Goal: Navigation & Orientation: Understand site structure

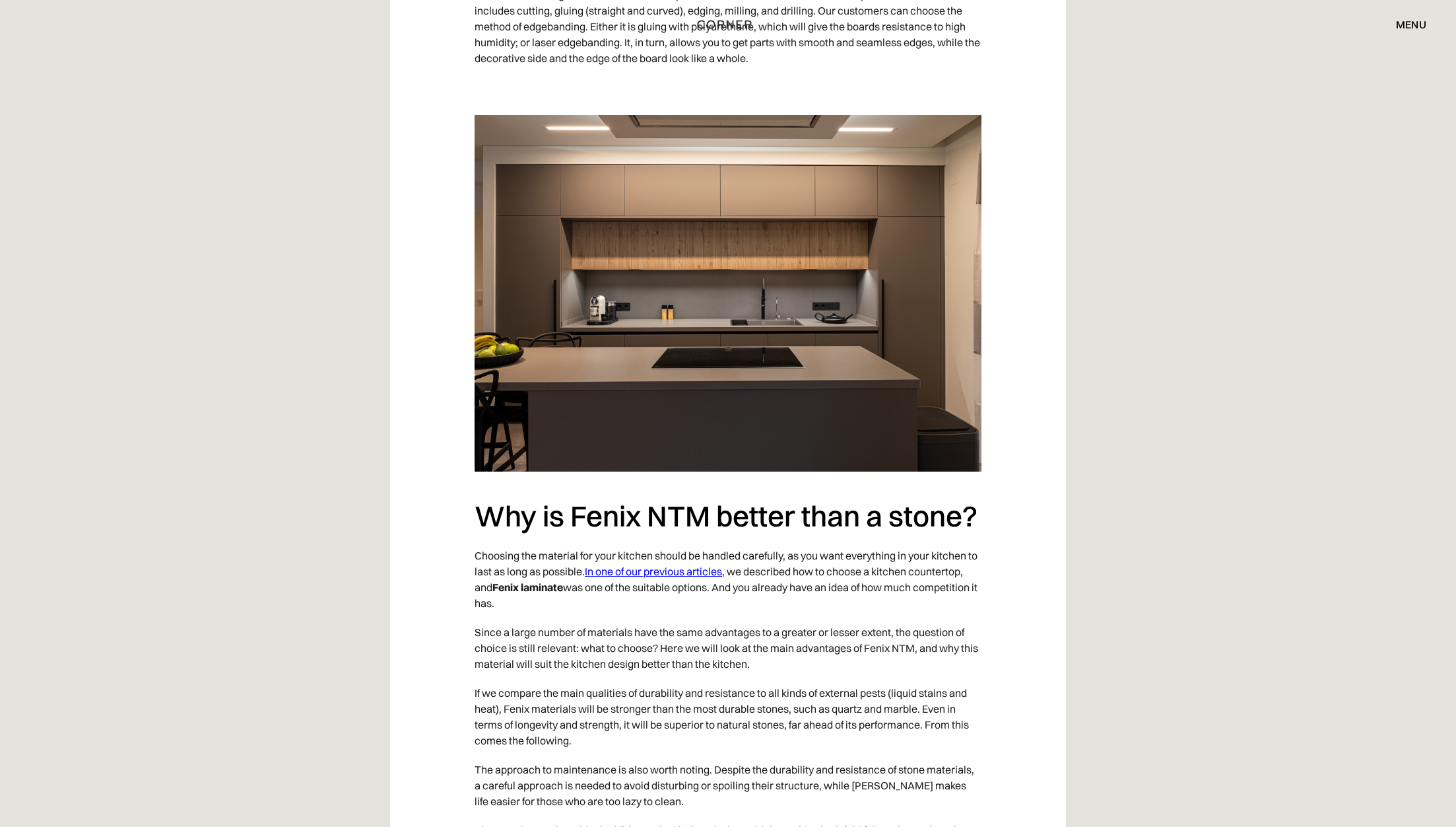
scroll to position [4585, 0]
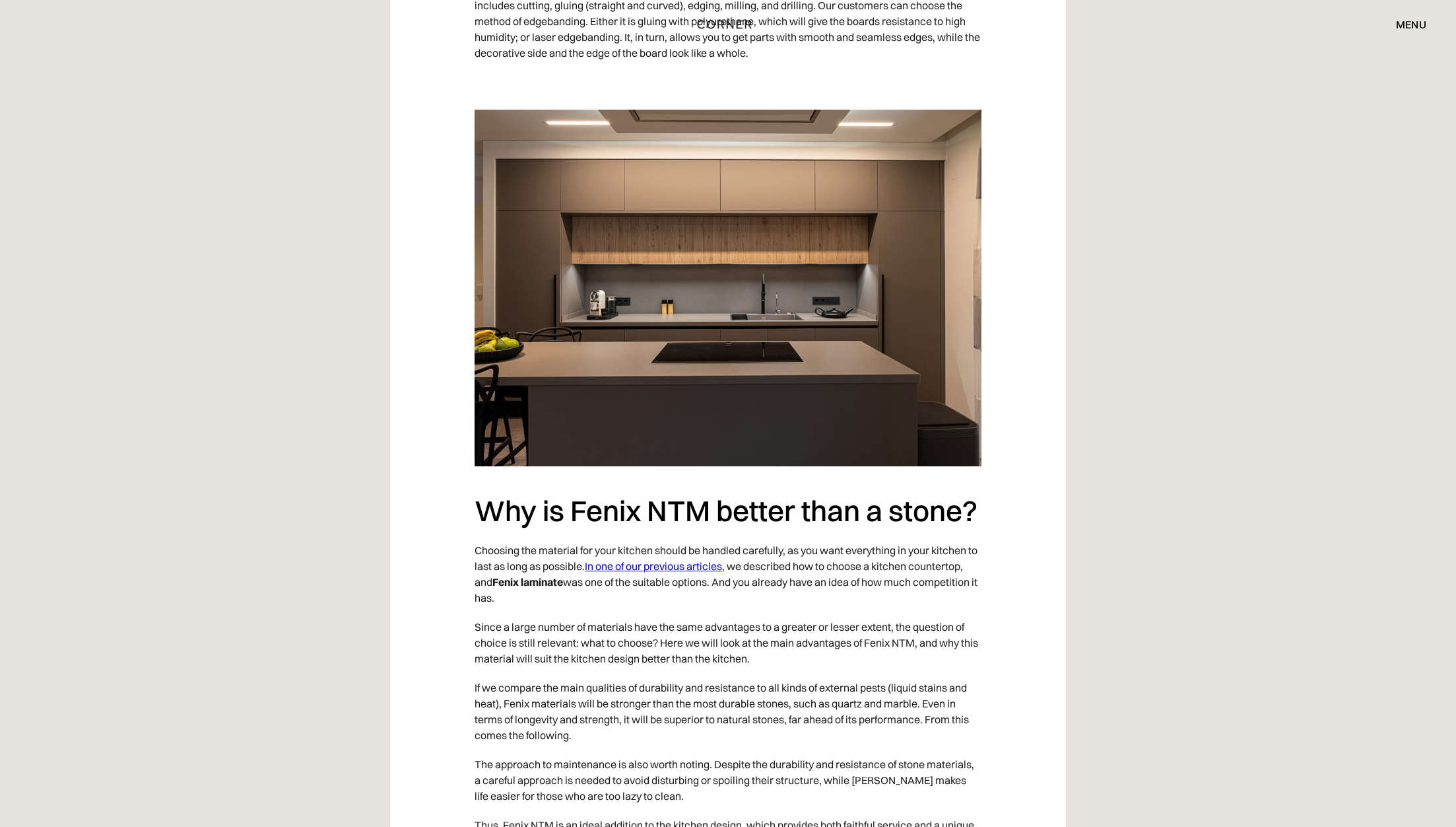
click at [705, 294] on img at bounding box center [728, 288] width 507 height 357
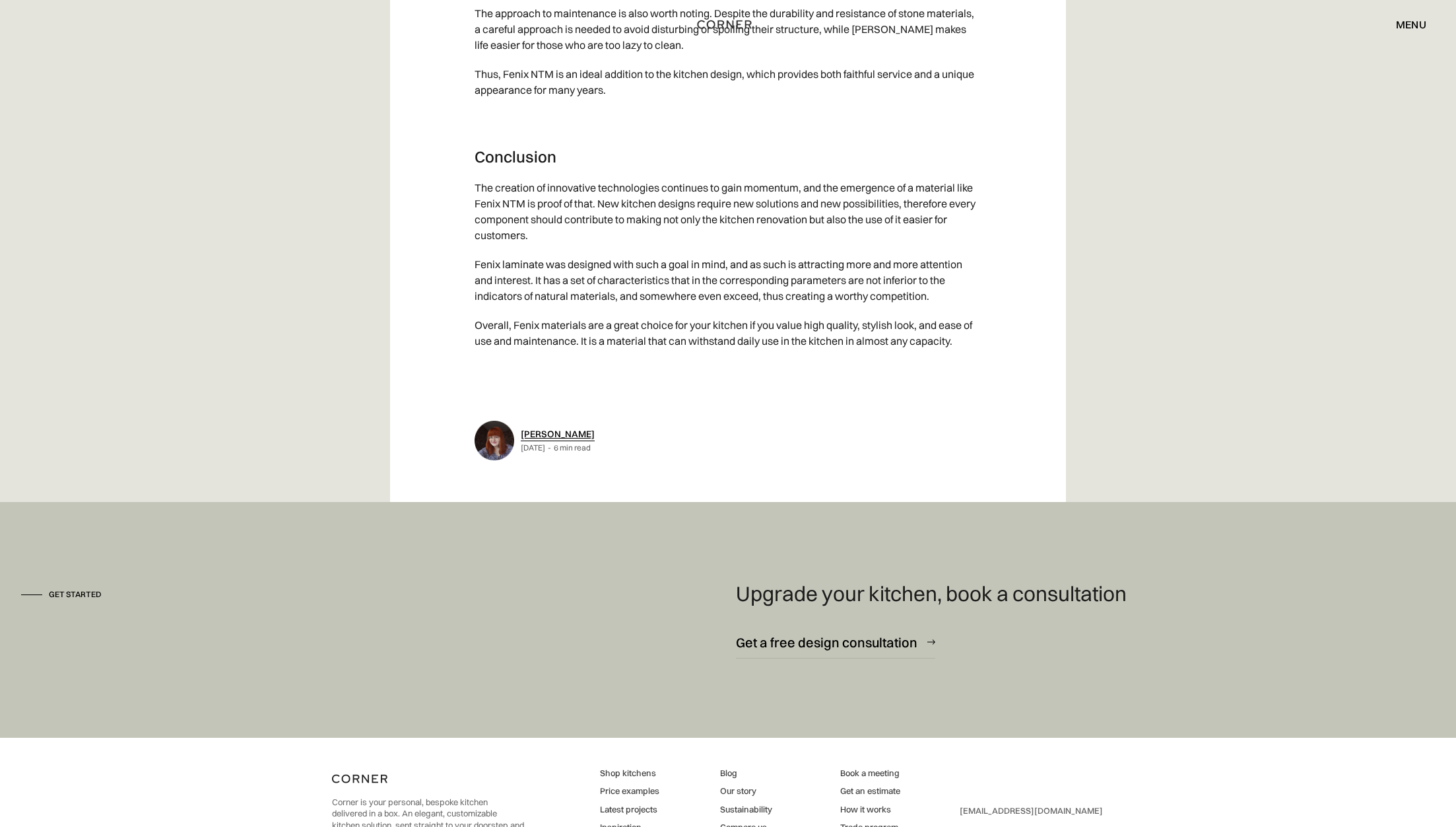
scroll to position [5441, 0]
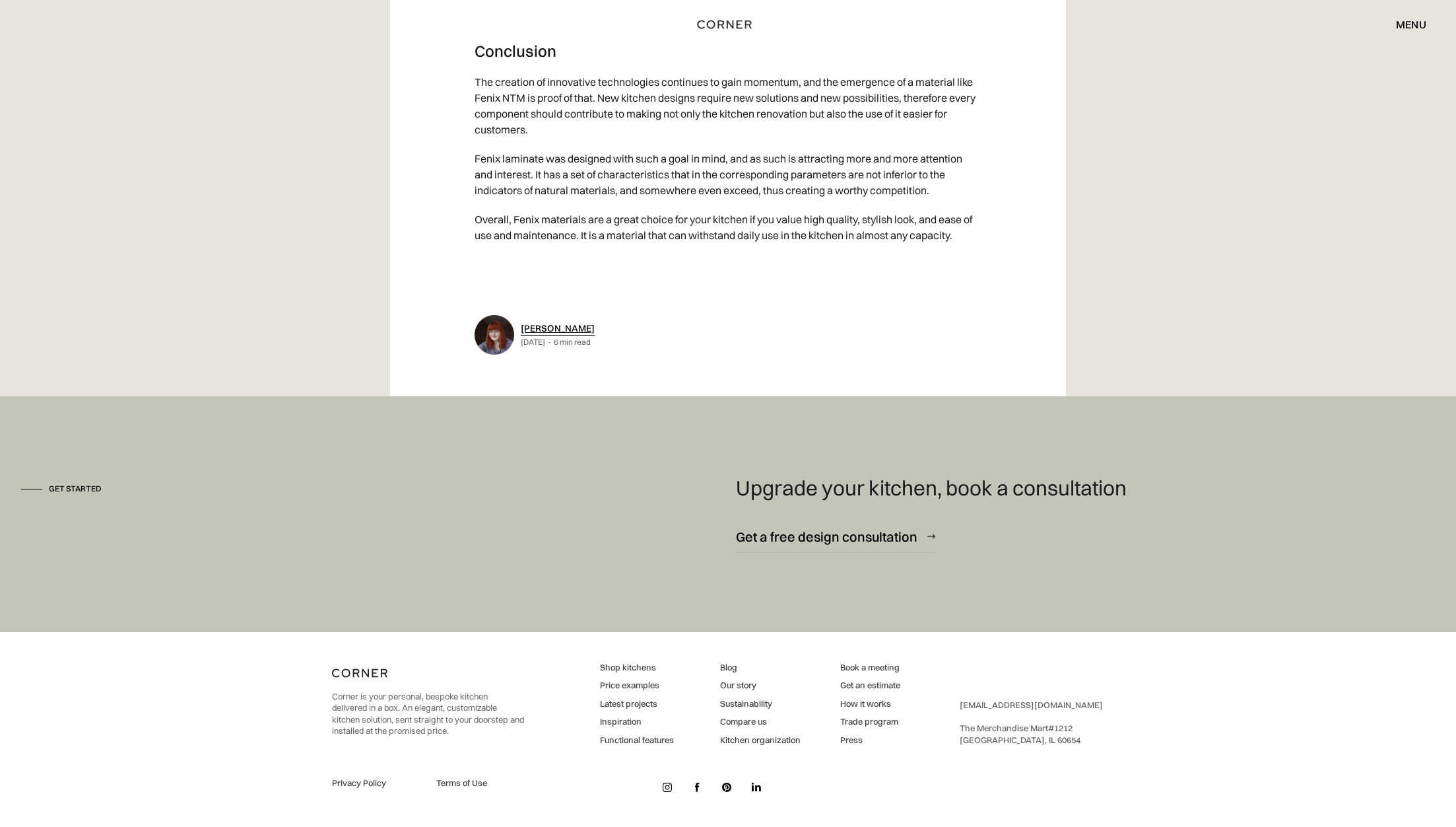
click at [633, 704] on link "Latest projects" at bounding box center [637, 704] width 74 height 12
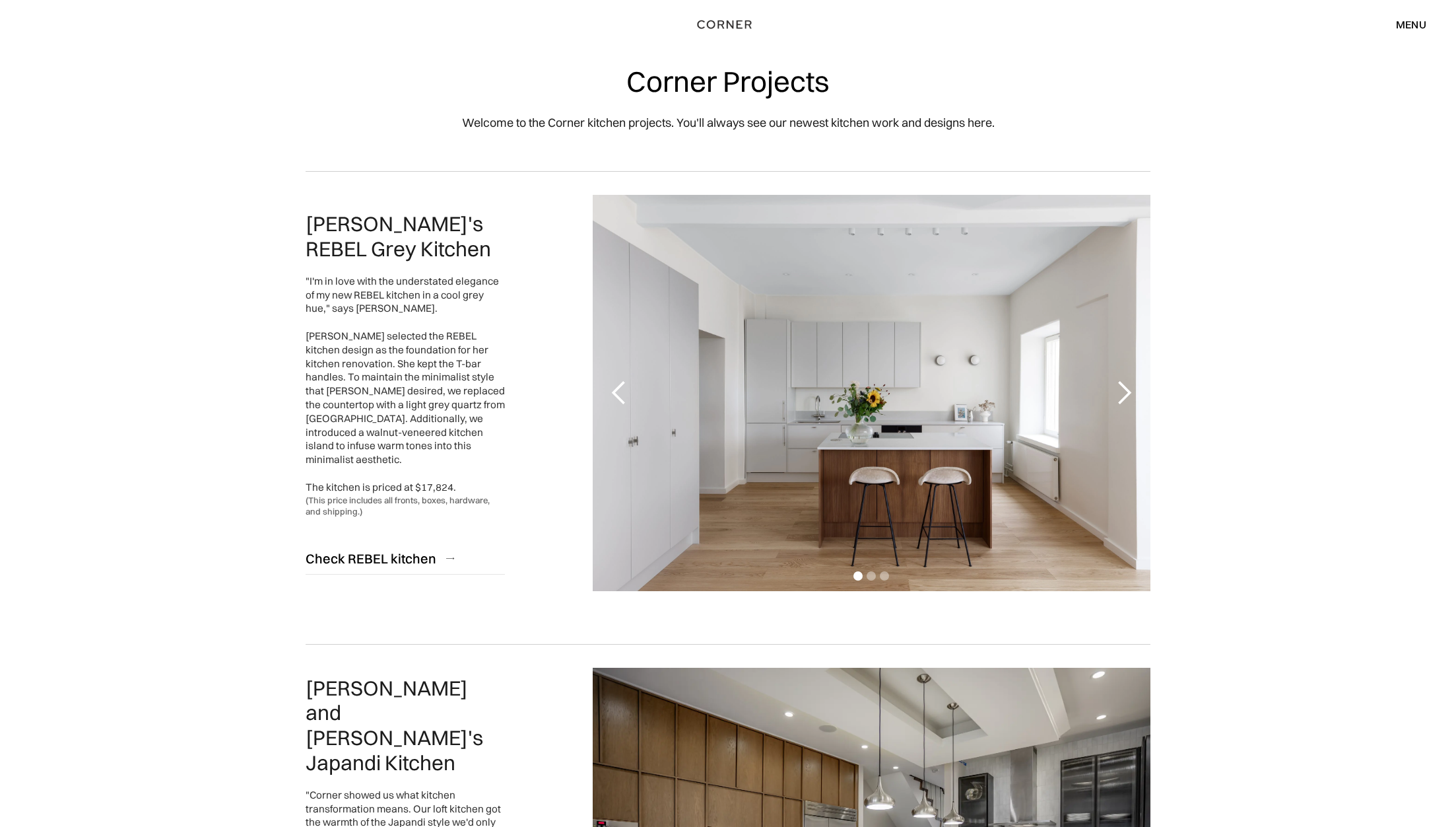
click at [1123, 392] on div "next slide" at bounding box center [1124, 393] width 27 height 27
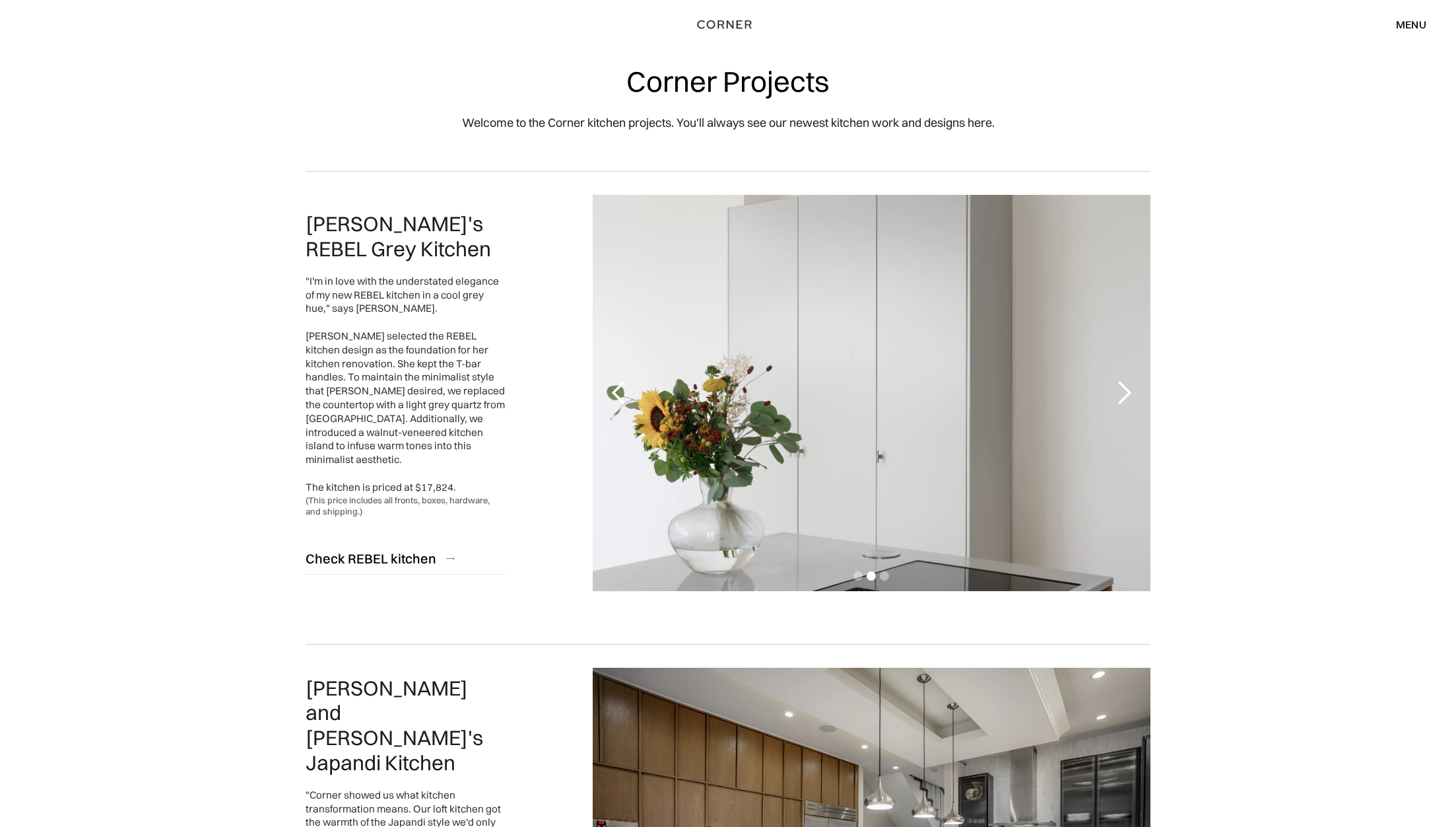
click at [1124, 392] on div "next slide" at bounding box center [1124, 393] width 27 height 27
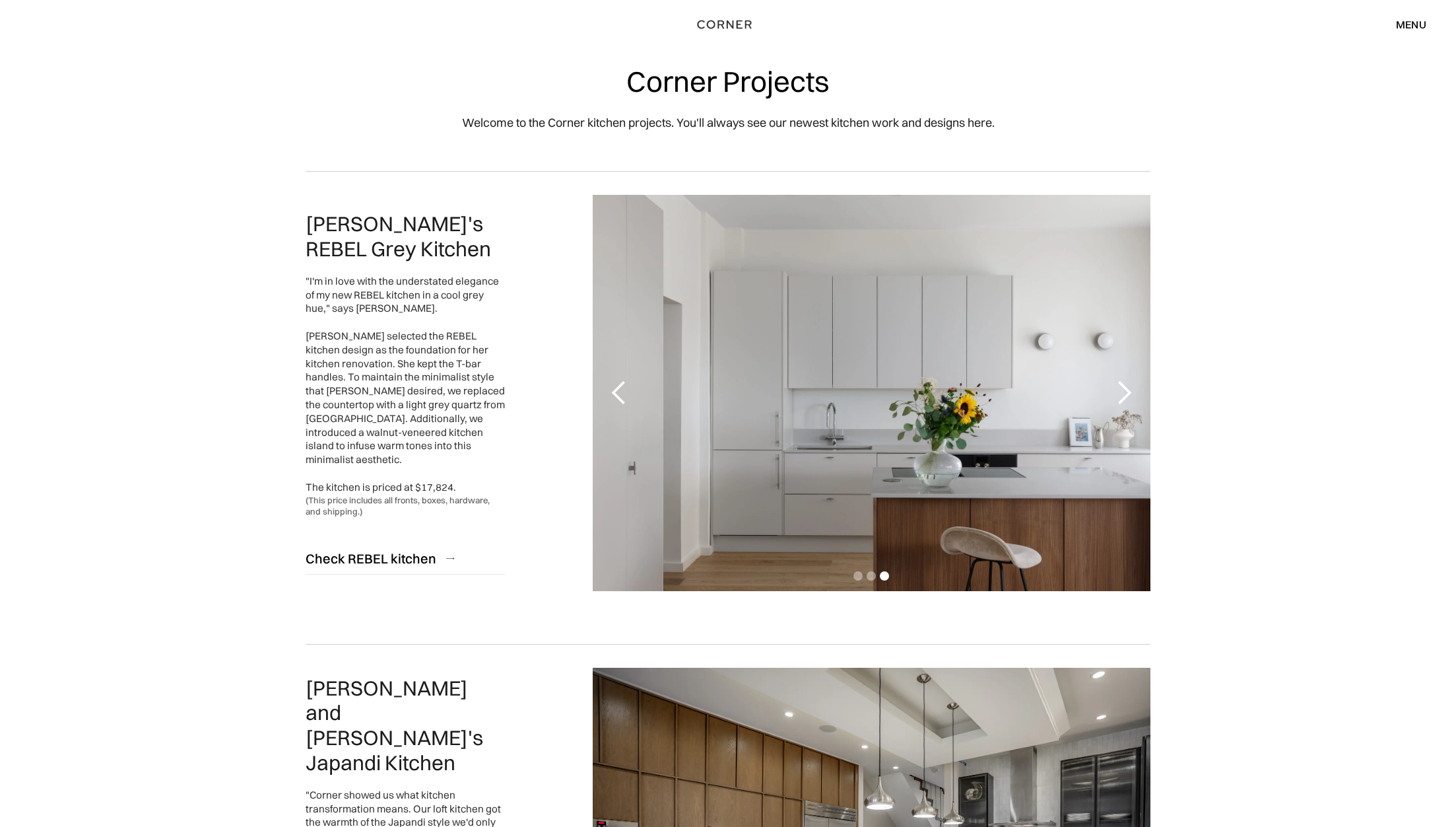
click at [1124, 392] on div "next slide" at bounding box center [1124, 393] width 27 height 27
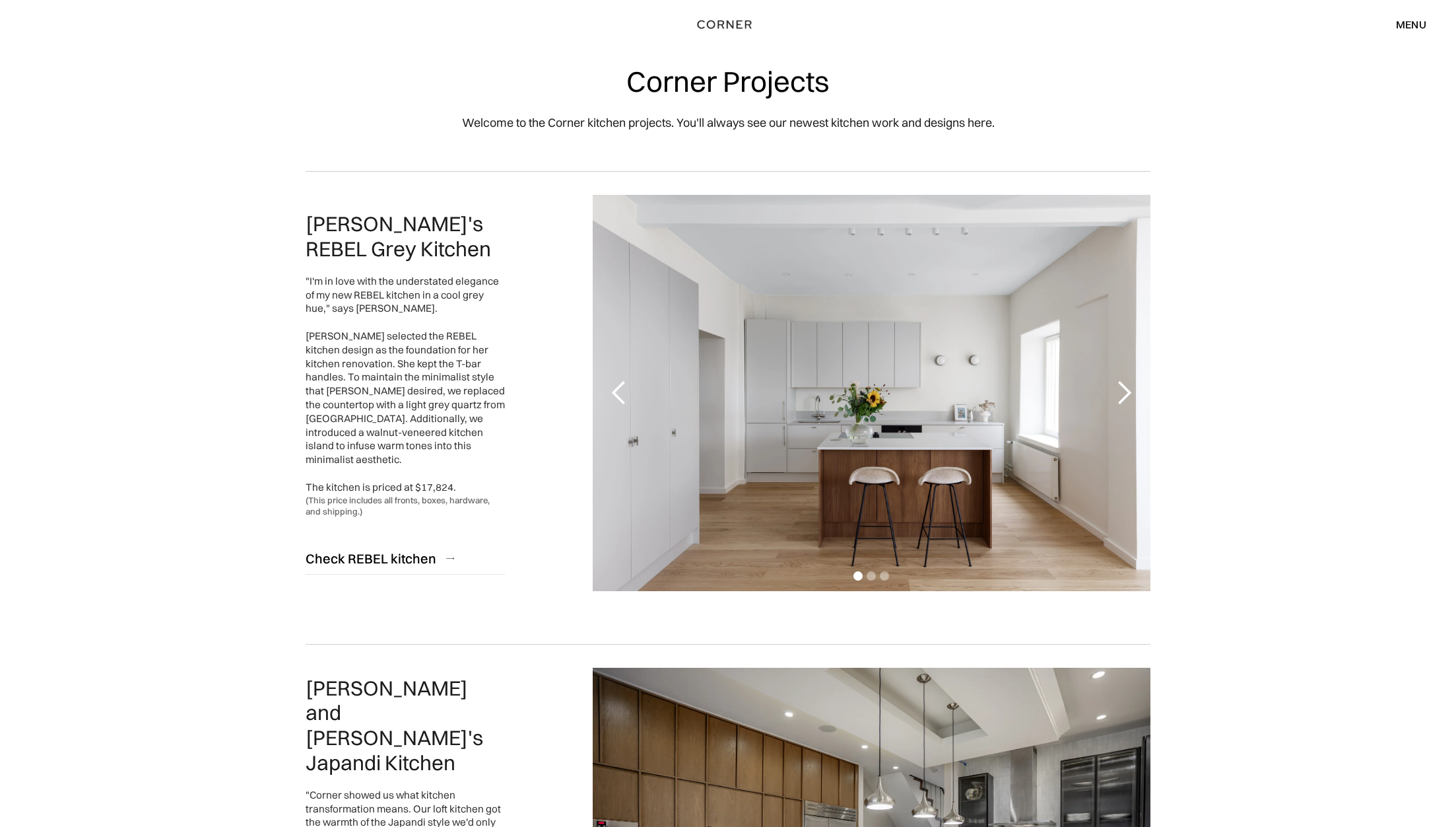
click at [1124, 392] on div "next slide" at bounding box center [1124, 393] width 27 height 27
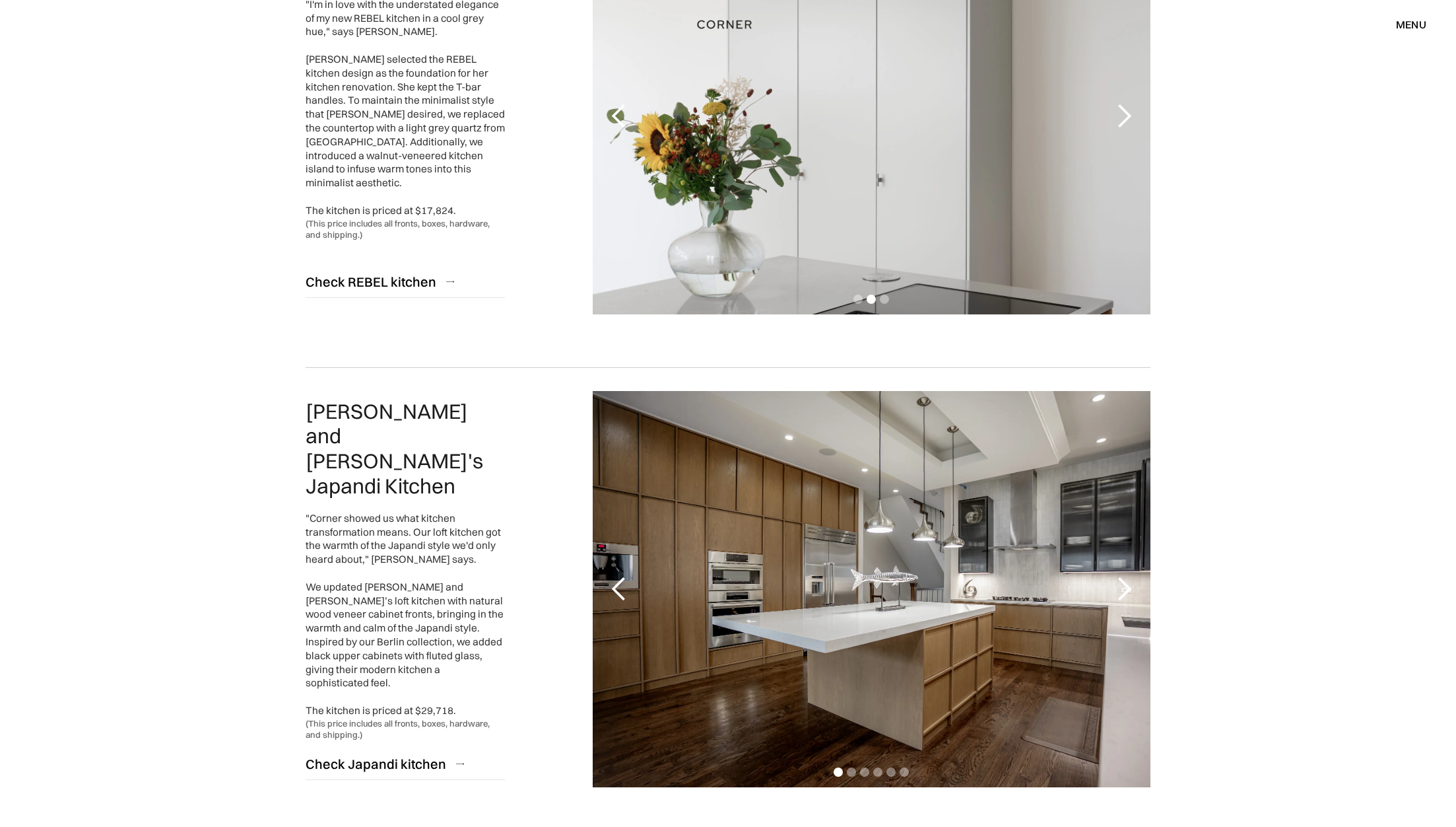
scroll to position [349, 0]
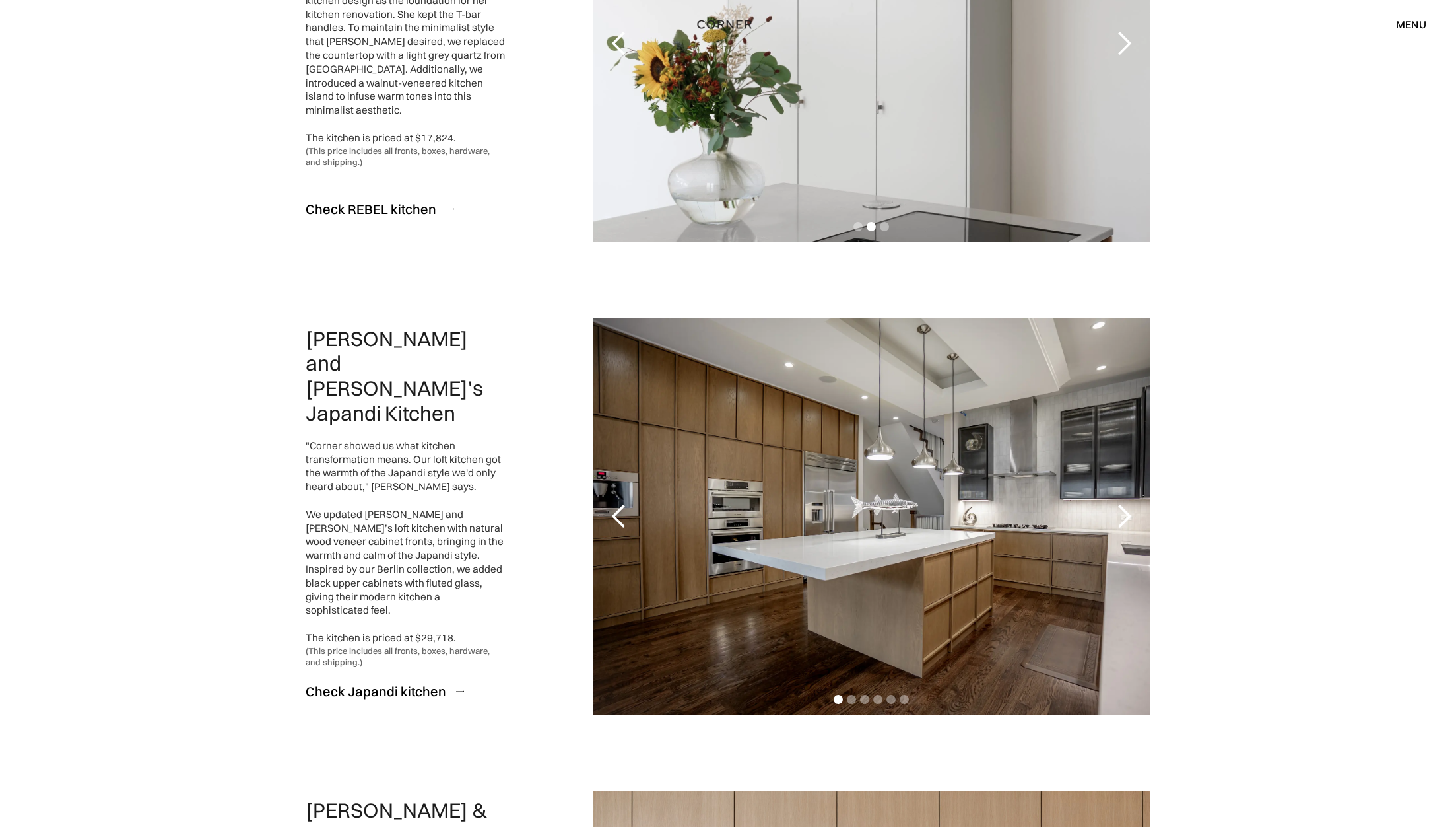
click at [1126, 513] on div "next slide" at bounding box center [1124, 516] width 27 height 27
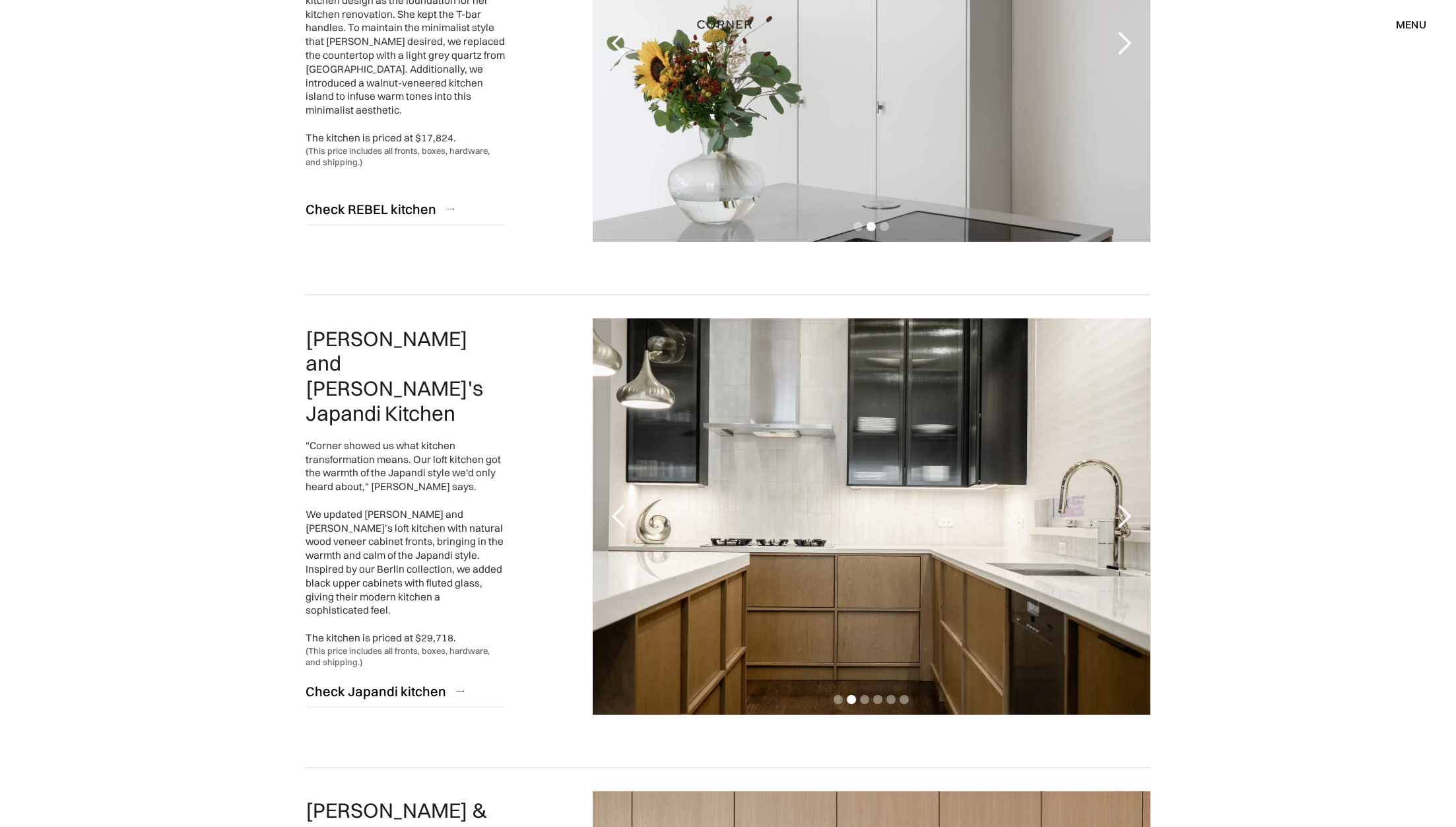
click at [1121, 510] on div "next slide" at bounding box center [1124, 516] width 27 height 27
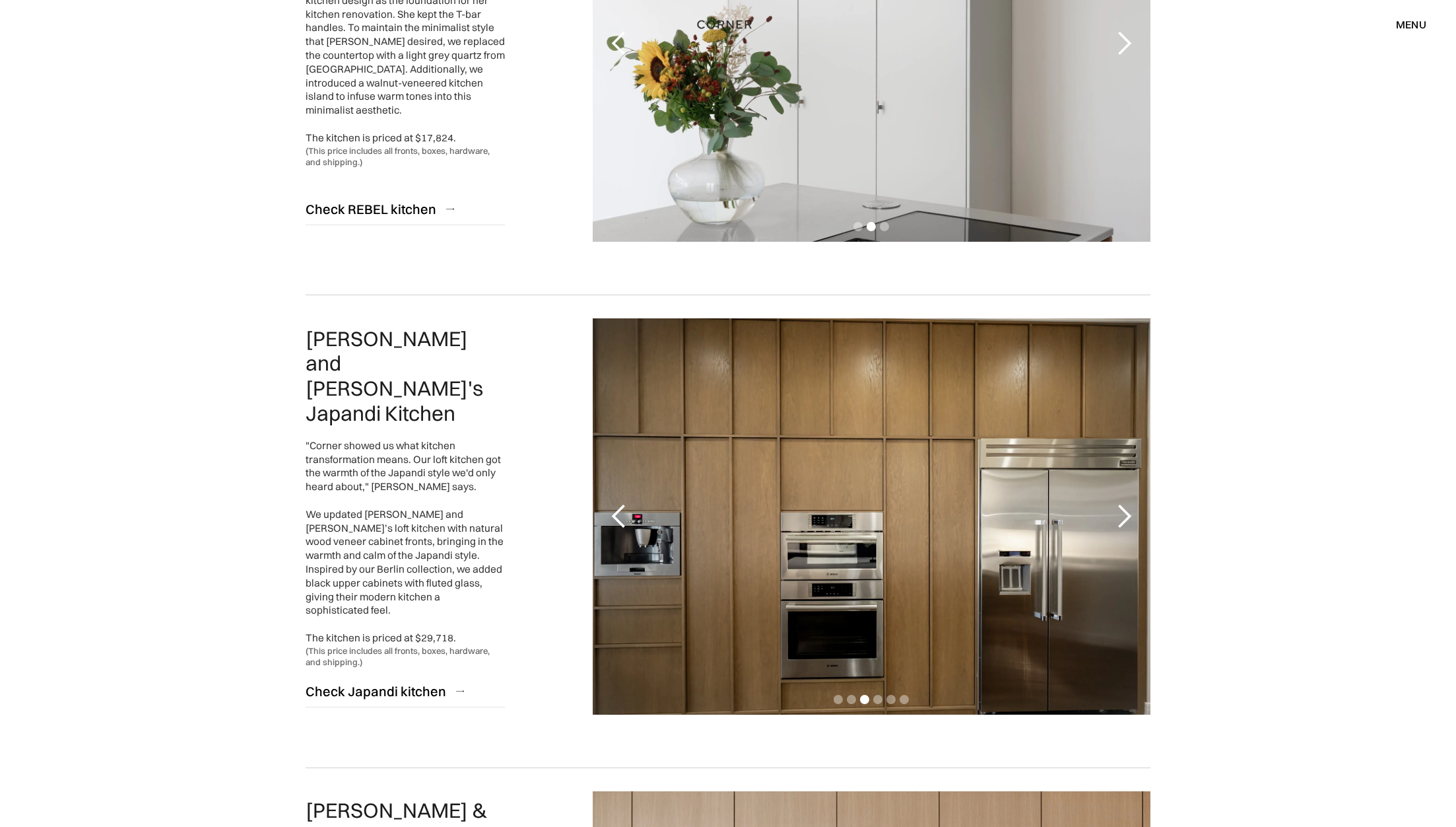
click at [1121, 510] on div "next slide" at bounding box center [1124, 516] width 27 height 27
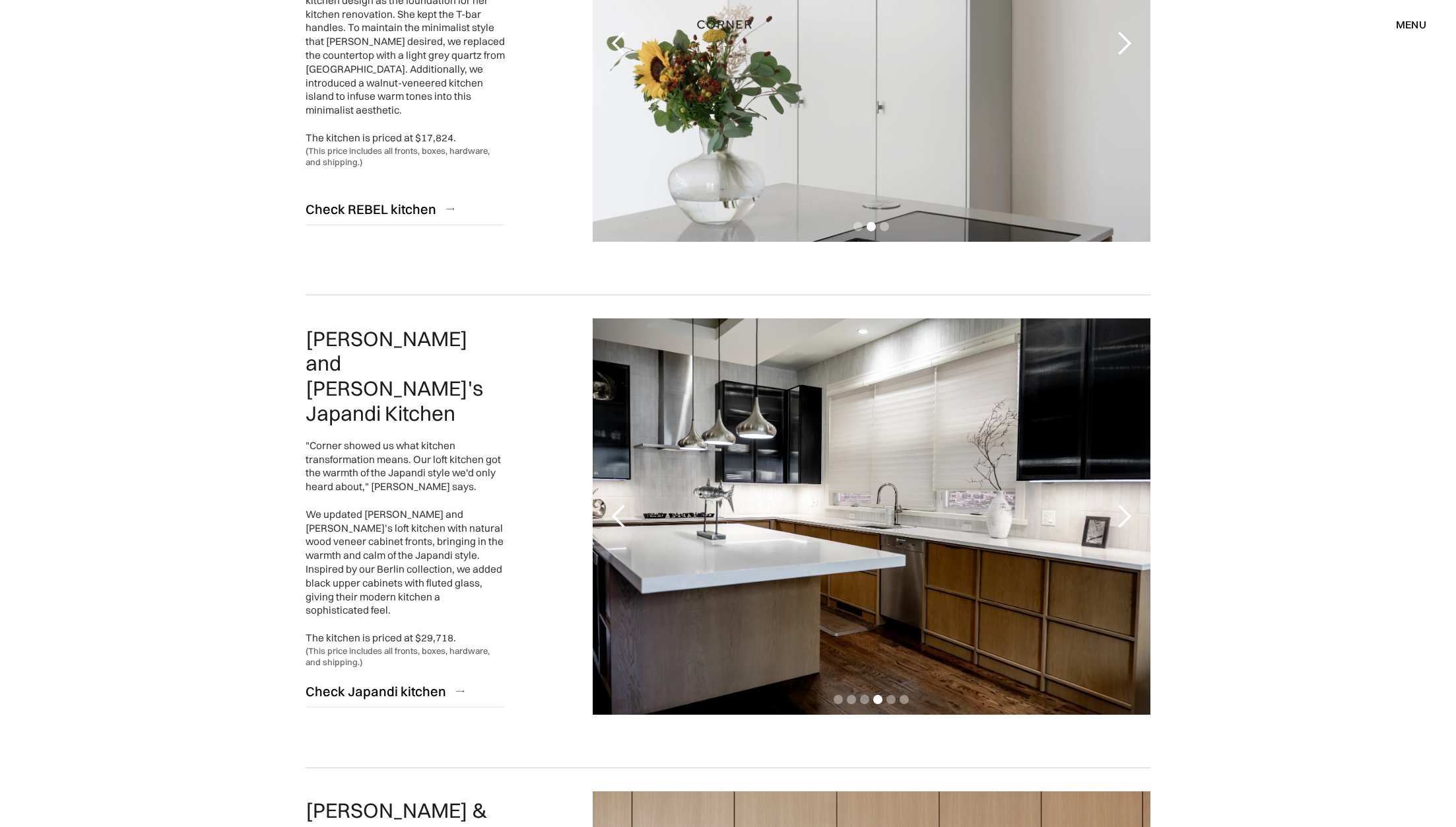
click at [1121, 510] on div "next slide" at bounding box center [1124, 516] width 27 height 27
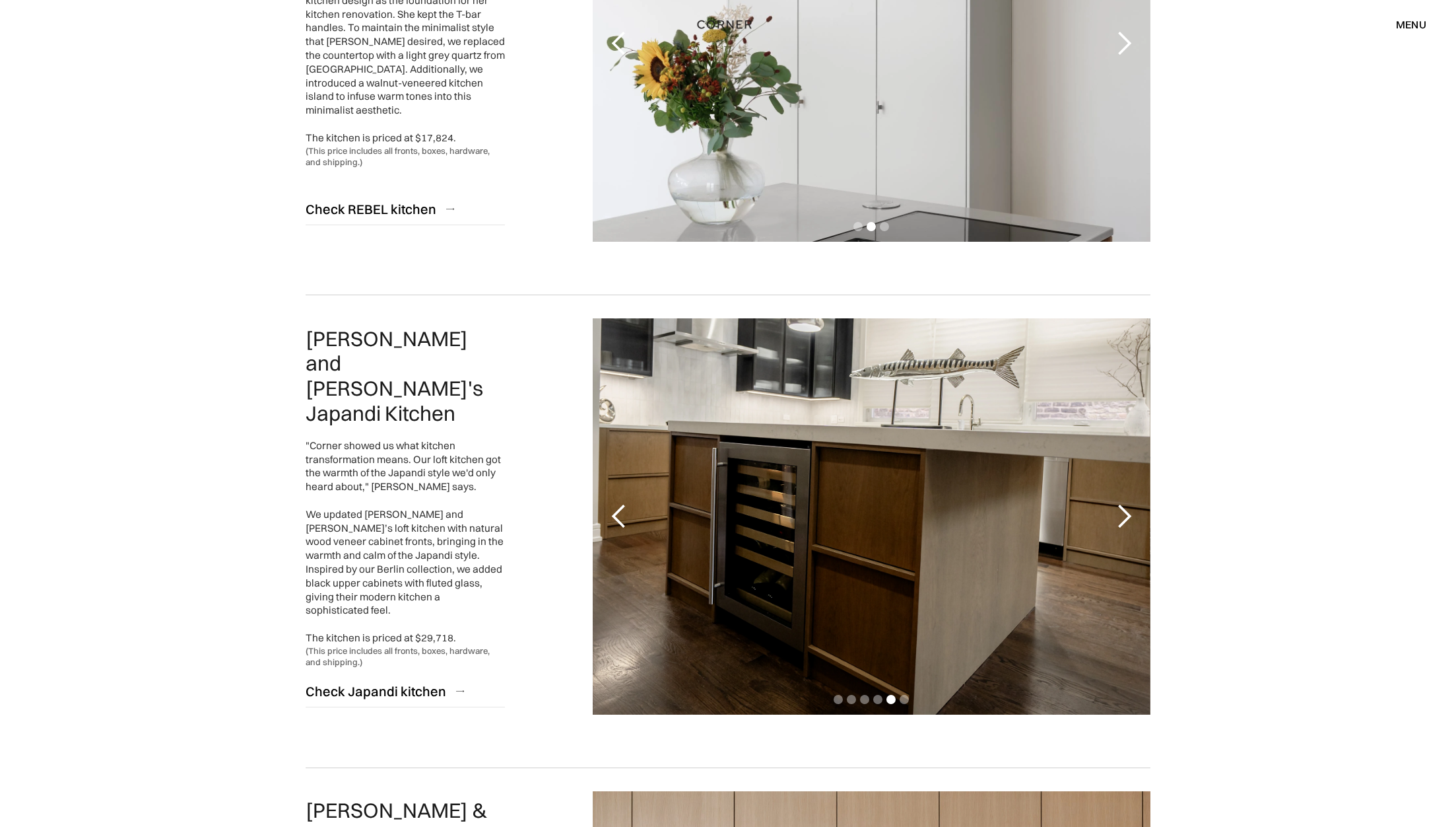
click at [1121, 510] on div "next slide" at bounding box center [1124, 516] width 27 height 27
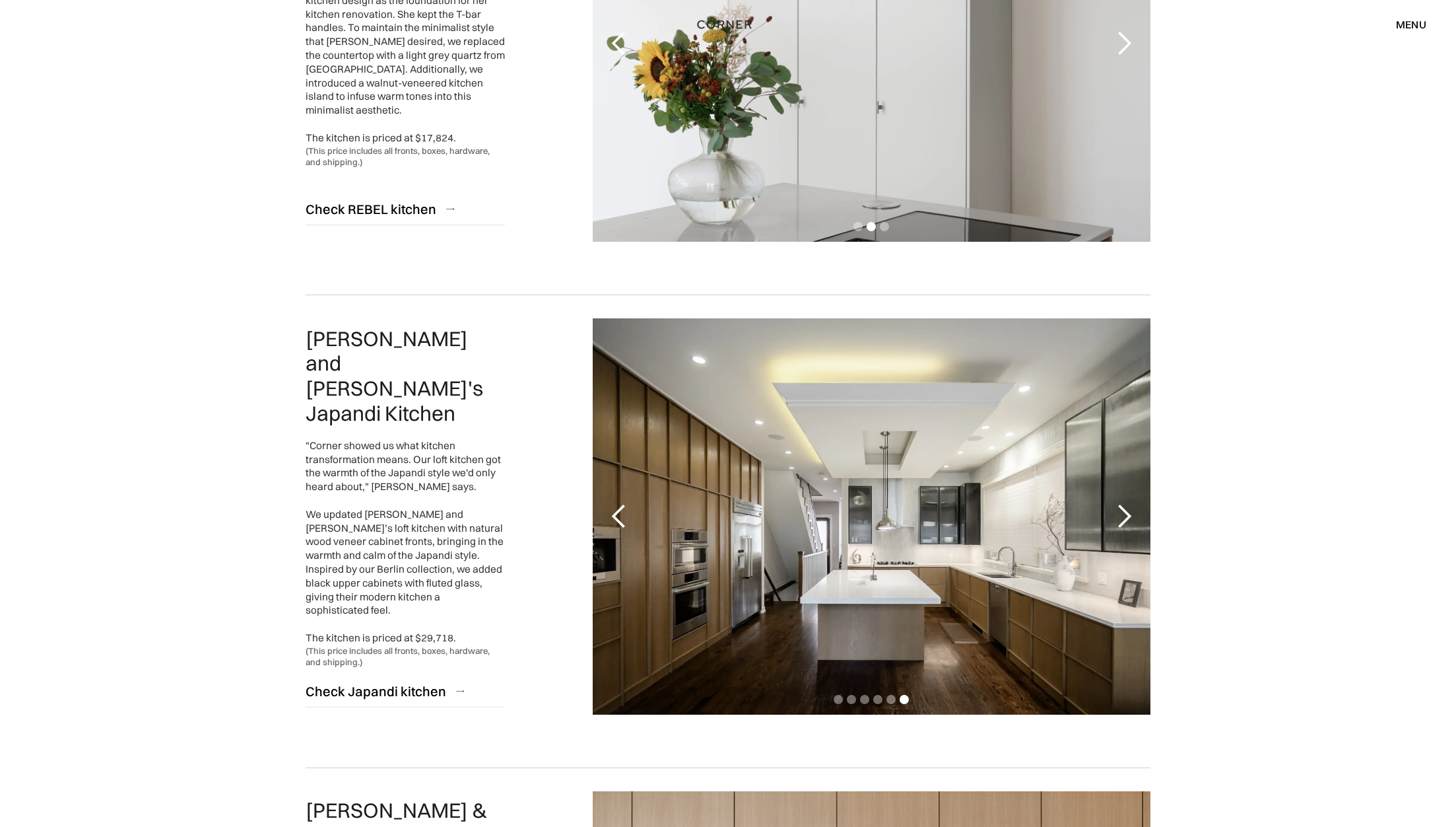
click at [1121, 510] on div "next slide" at bounding box center [1124, 516] width 27 height 27
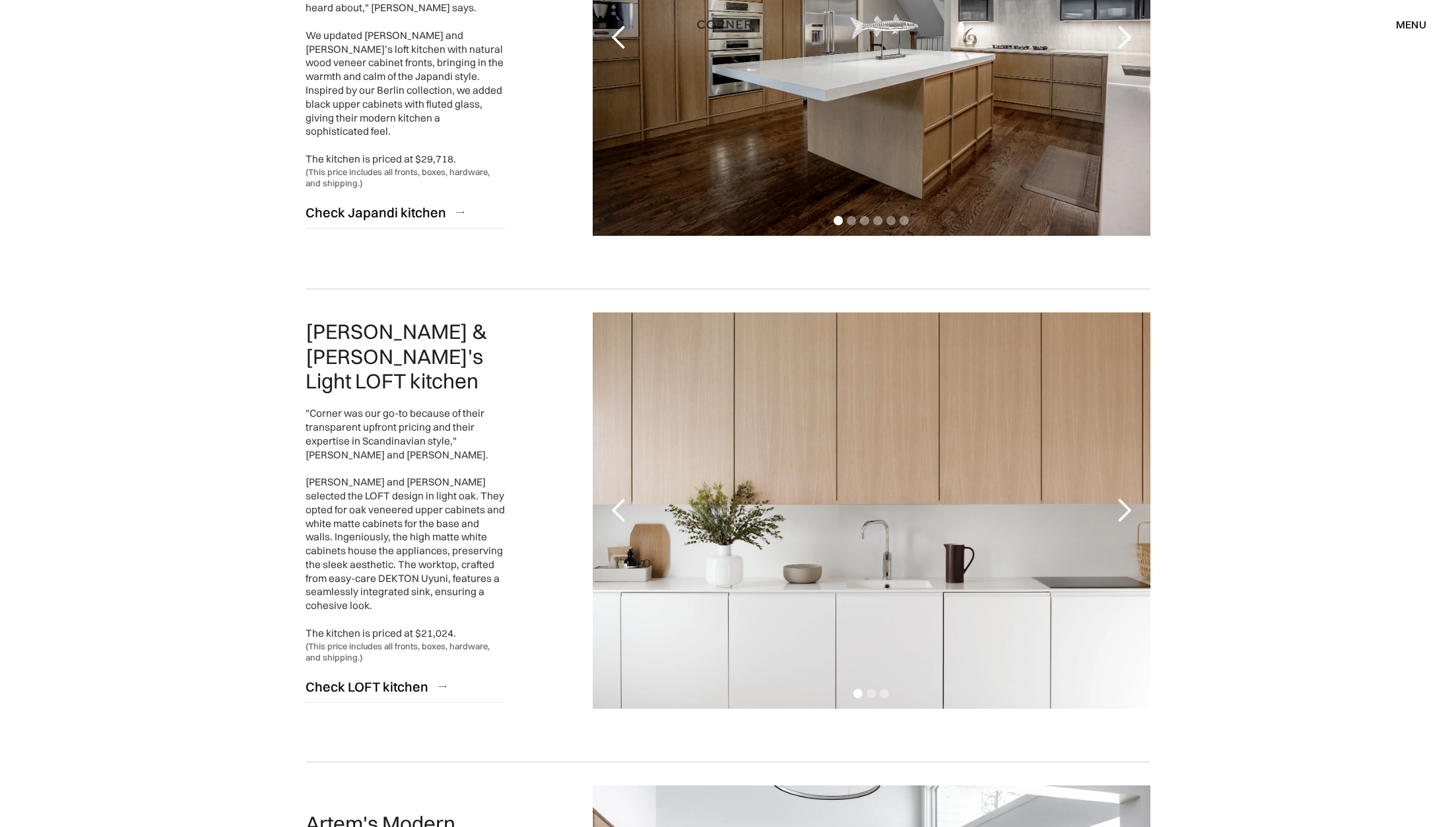
scroll to position [895, 0]
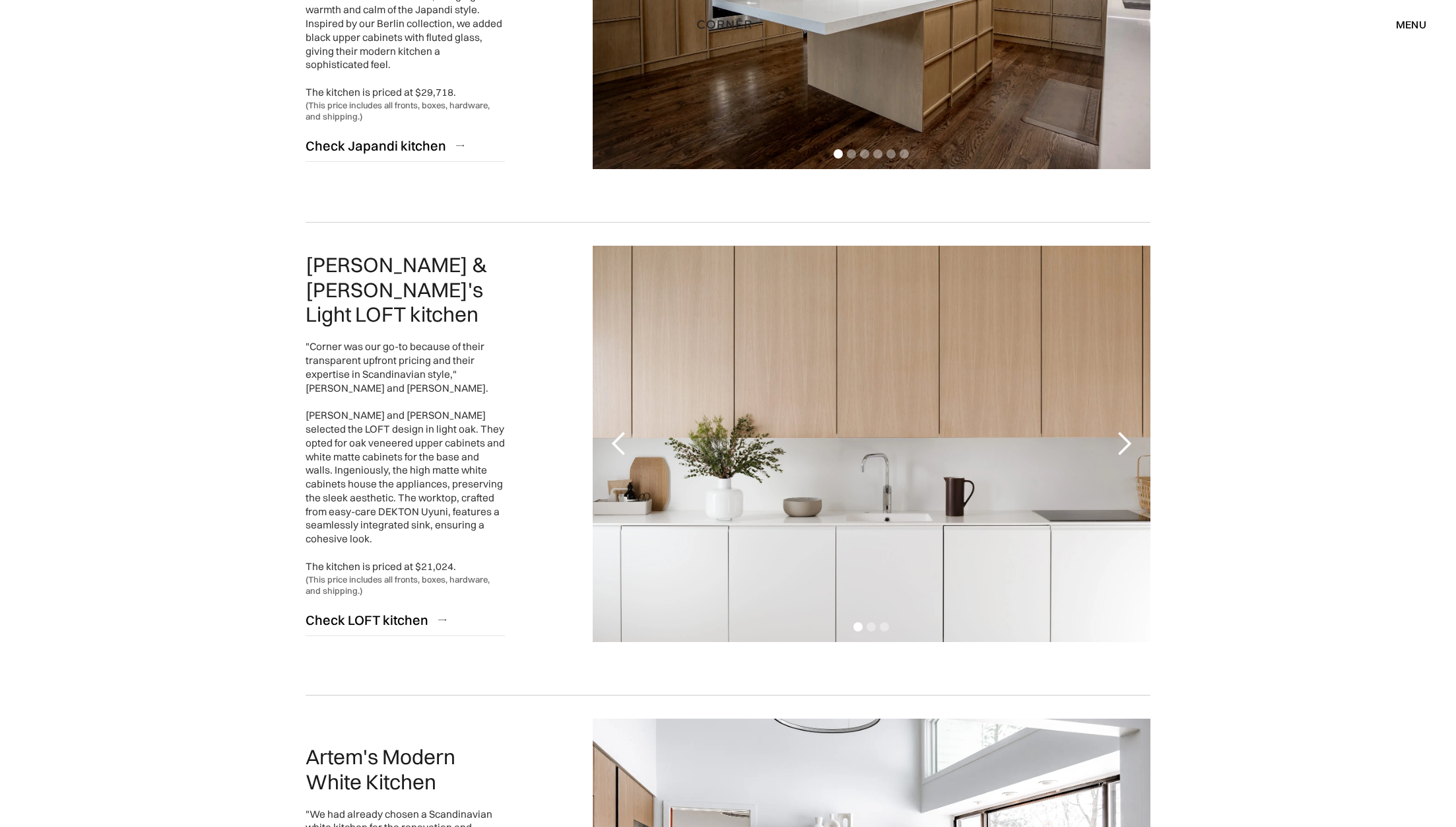
click at [1125, 438] on div "next slide" at bounding box center [1124, 444] width 27 height 27
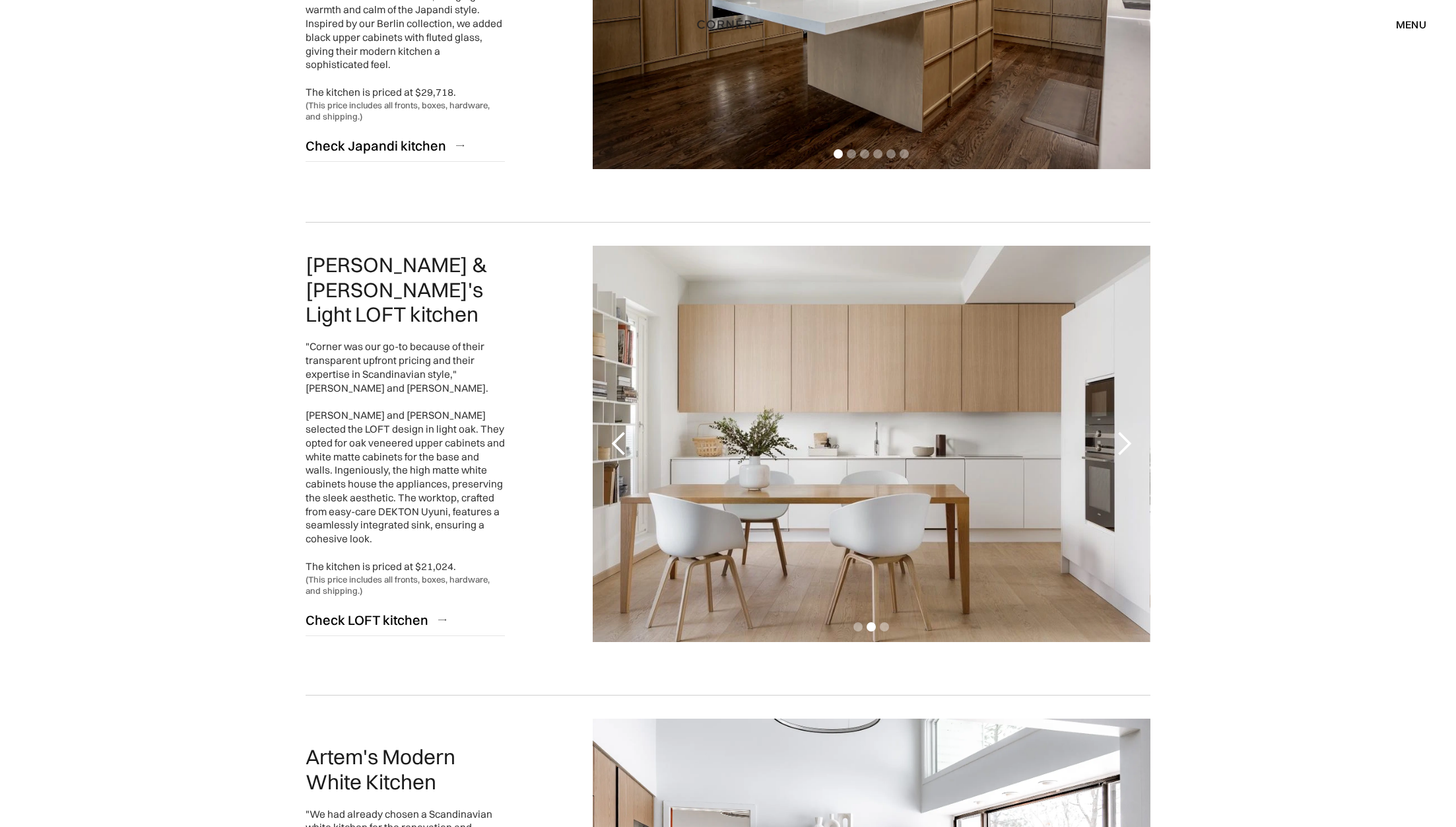
click at [1125, 438] on div "next slide" at bounding box center [1124, 444] width 27 height 27
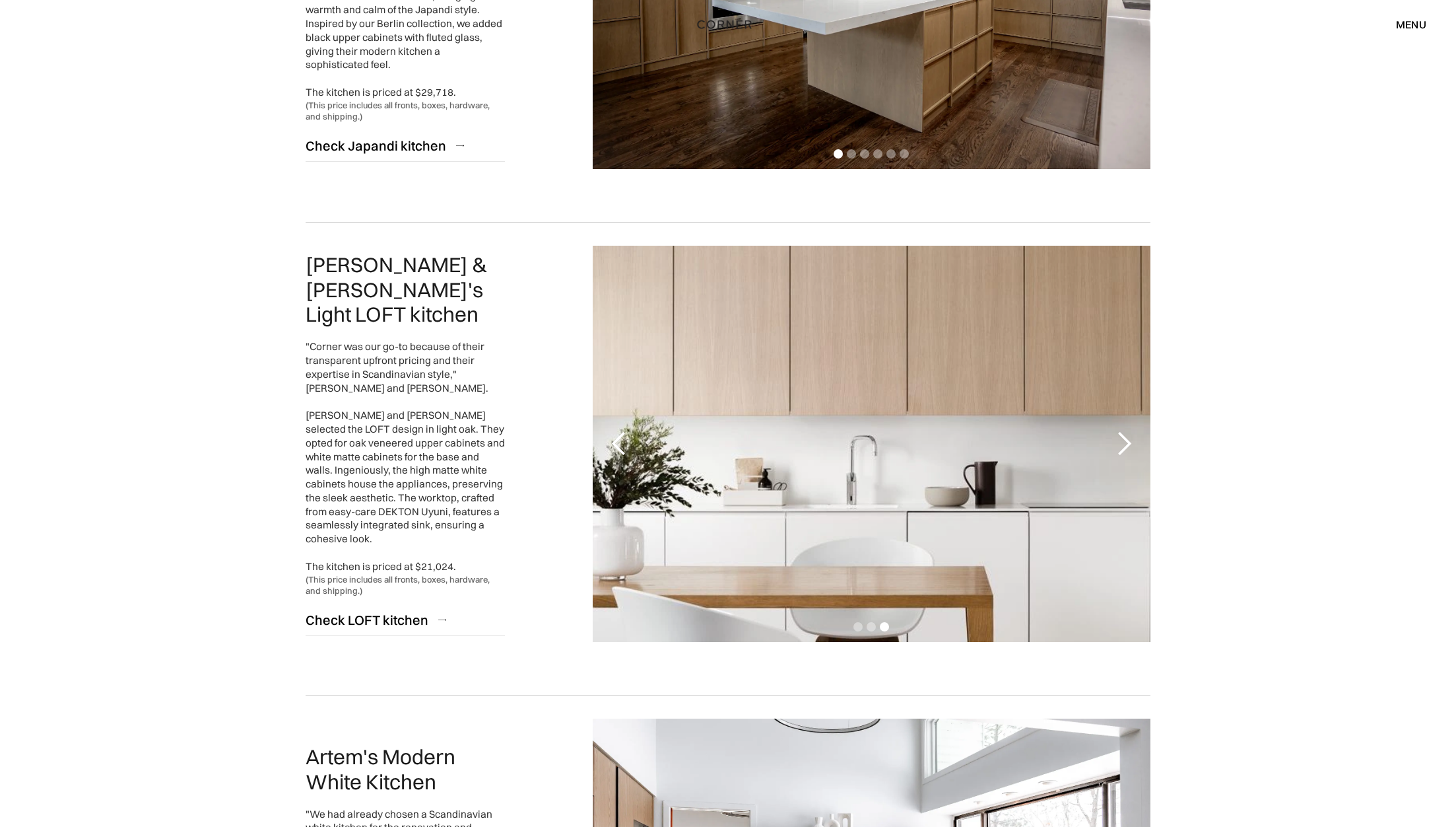
click at [1125, 438] on div "next slide" at bounding box center [1124, 444] width 27 height 27
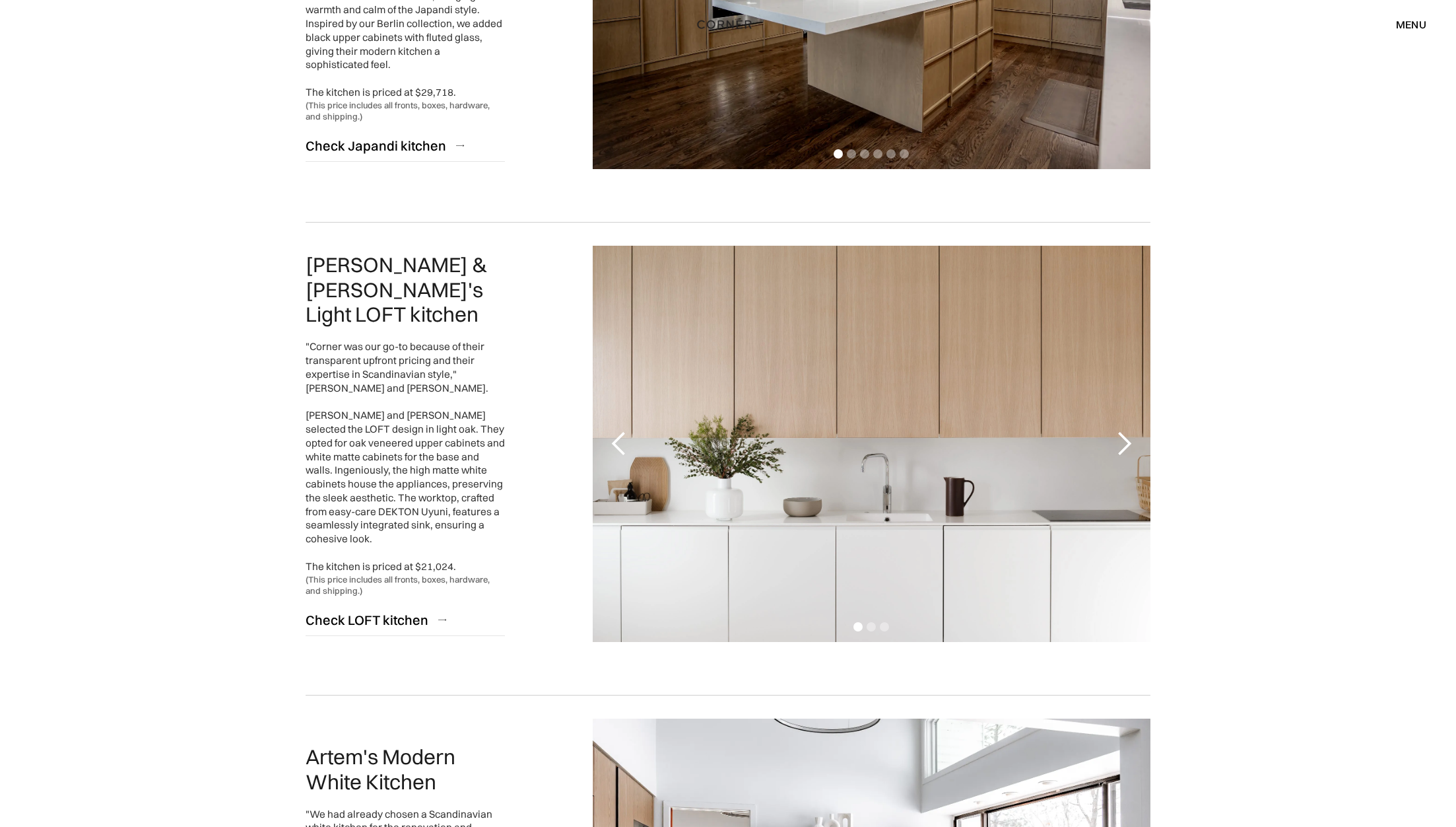
click at [1125, 438] on div "next slide" at bounding box center [1124, 444] width 27 height 27
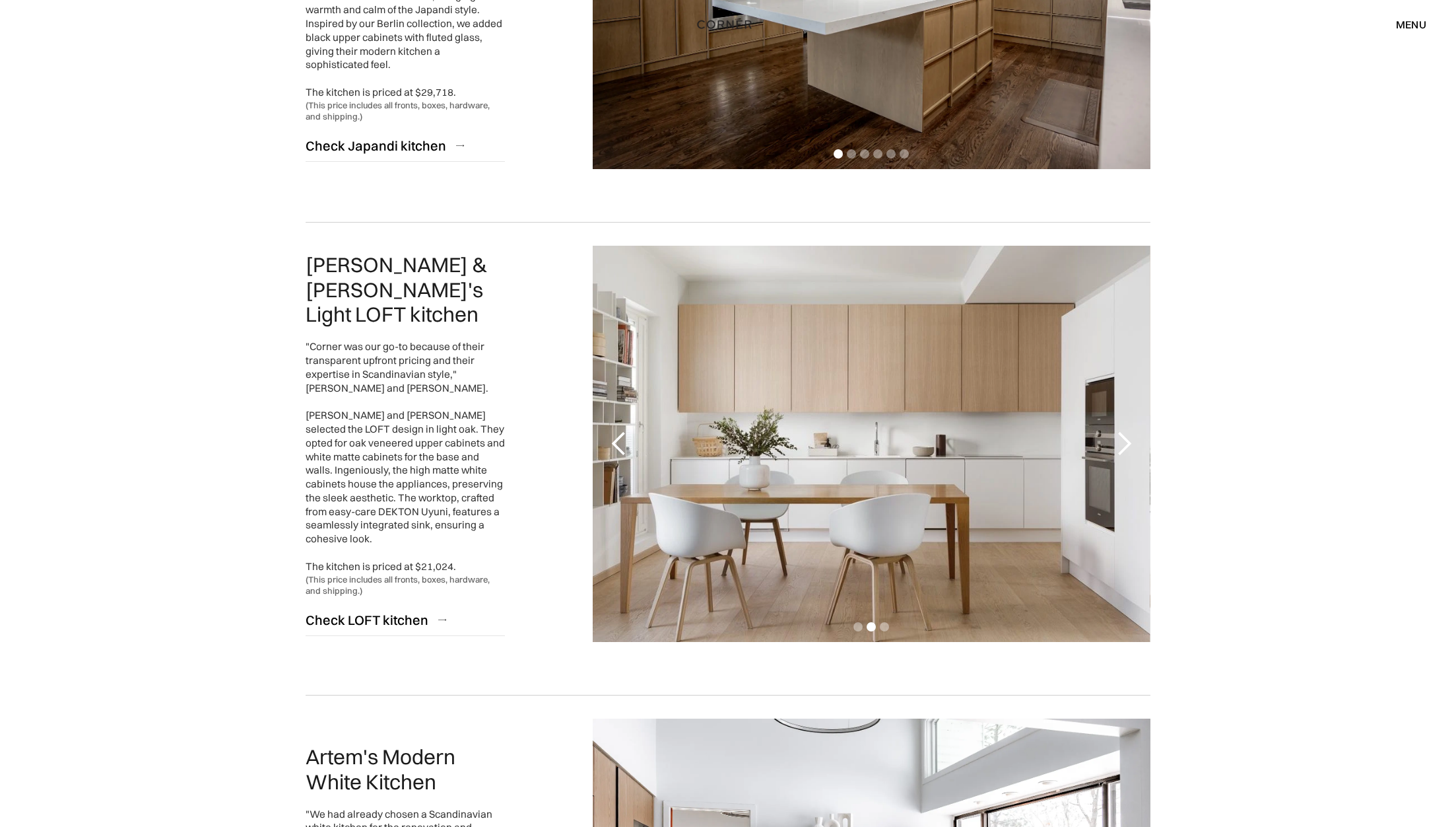
click at [1125, 438] on div "next slide" at bounding box center [1124, 444] width 27 height 27
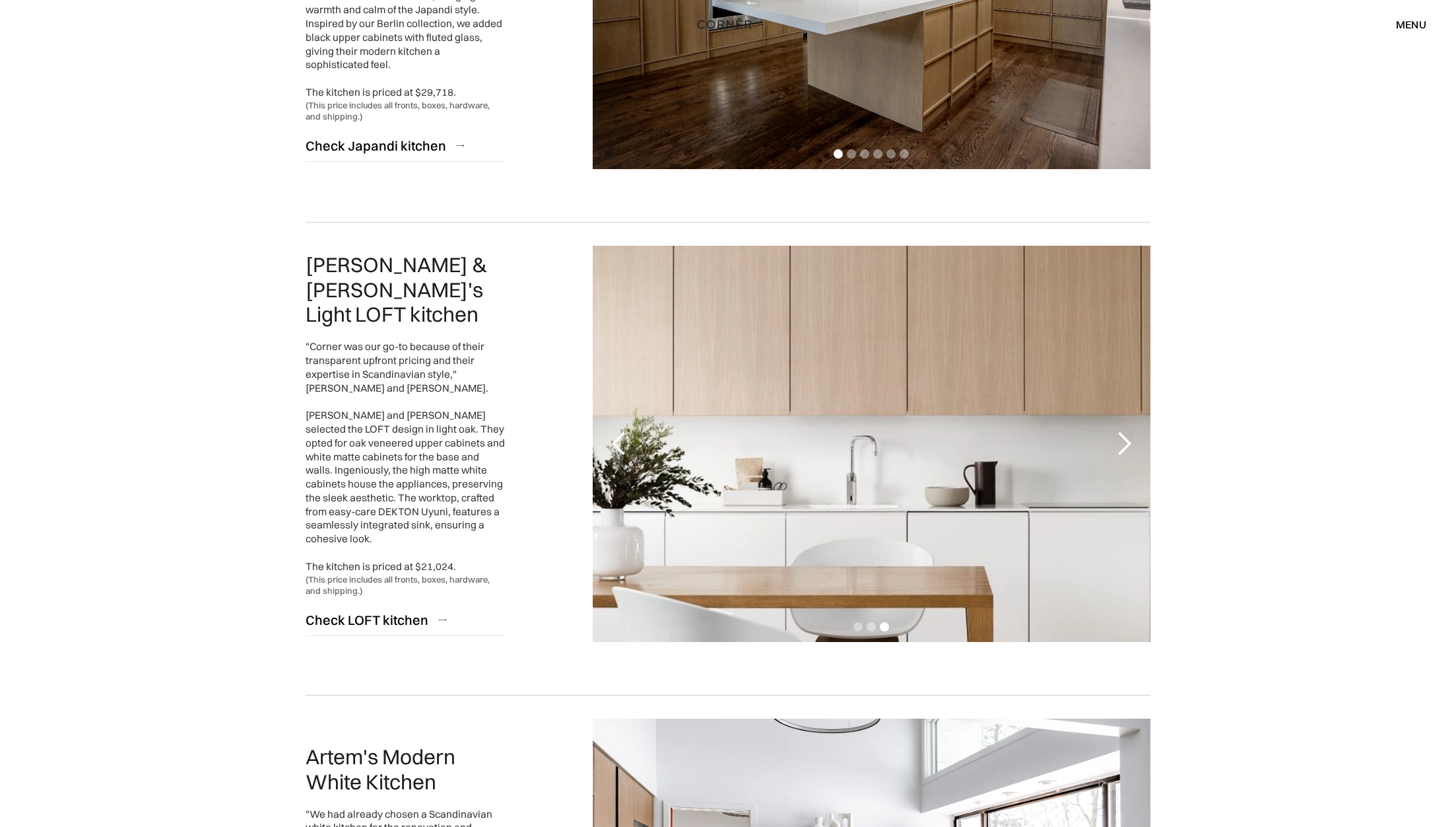
click at [1125, 438] on div "next slide" at bounding box center [1124, 444] width 27 height 27
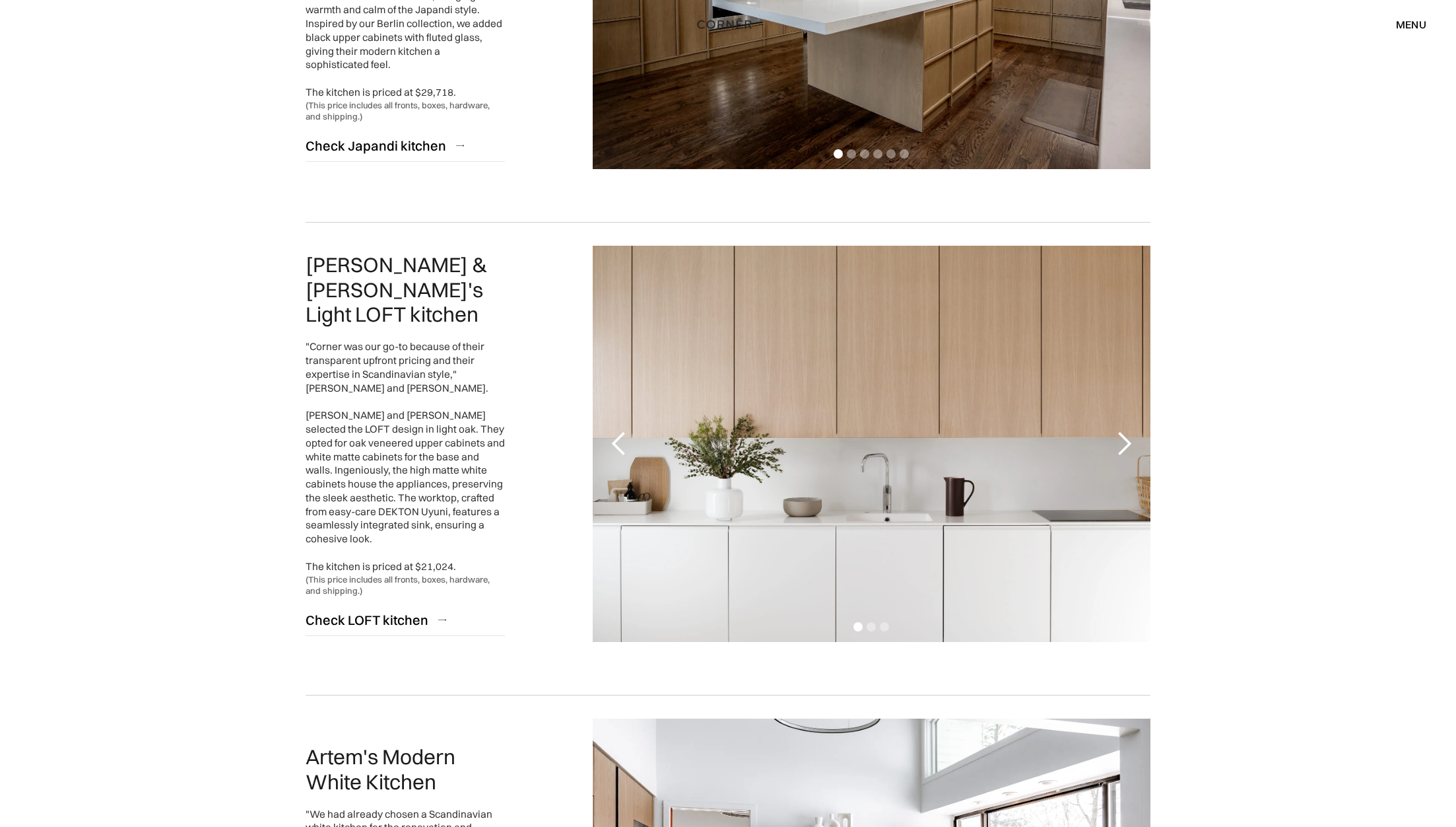
click at [1125, 438] on div "next slide" at bounding box center [1124, 444] width 27 height 27
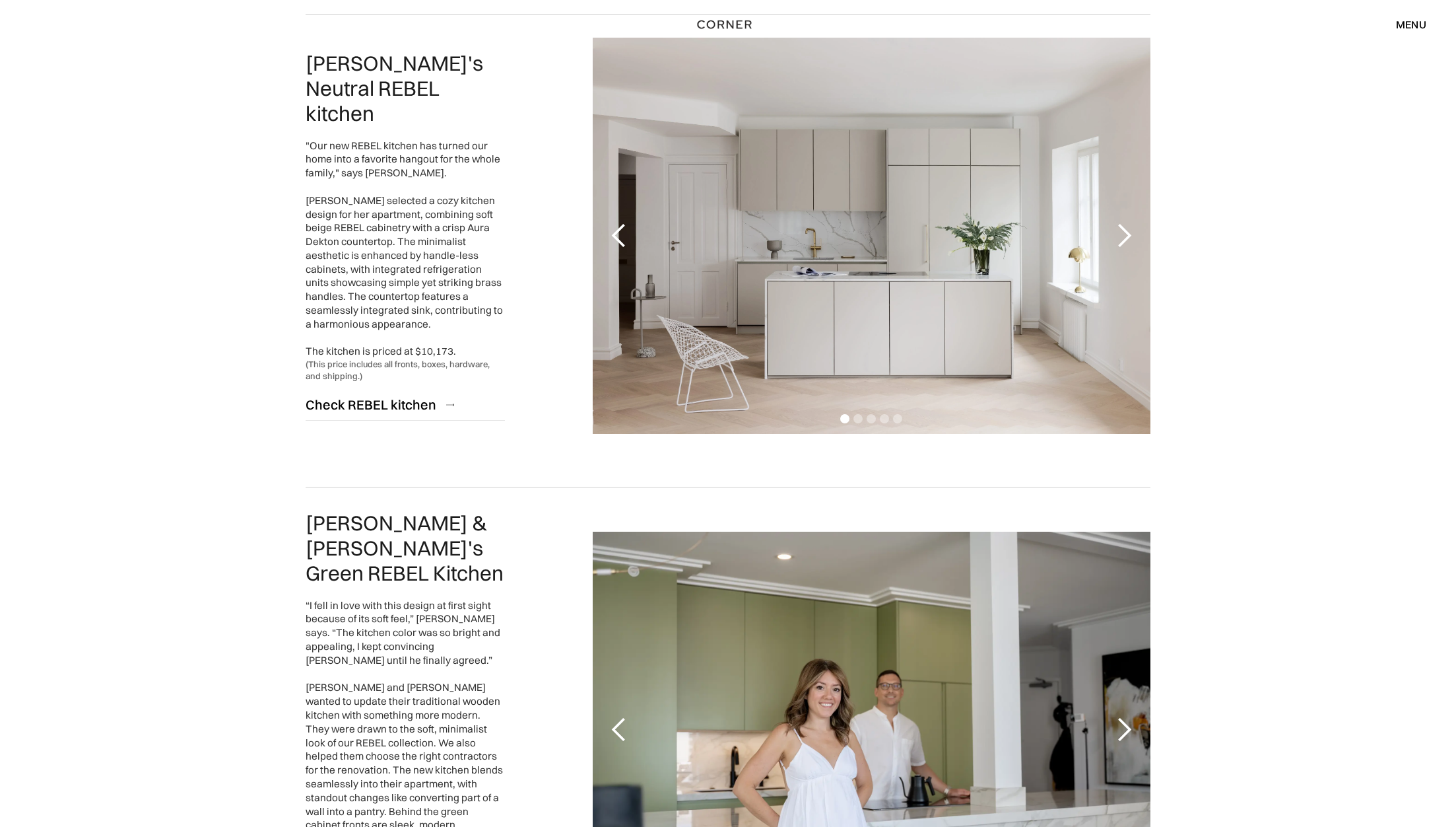
scroll to position [2046, 0]
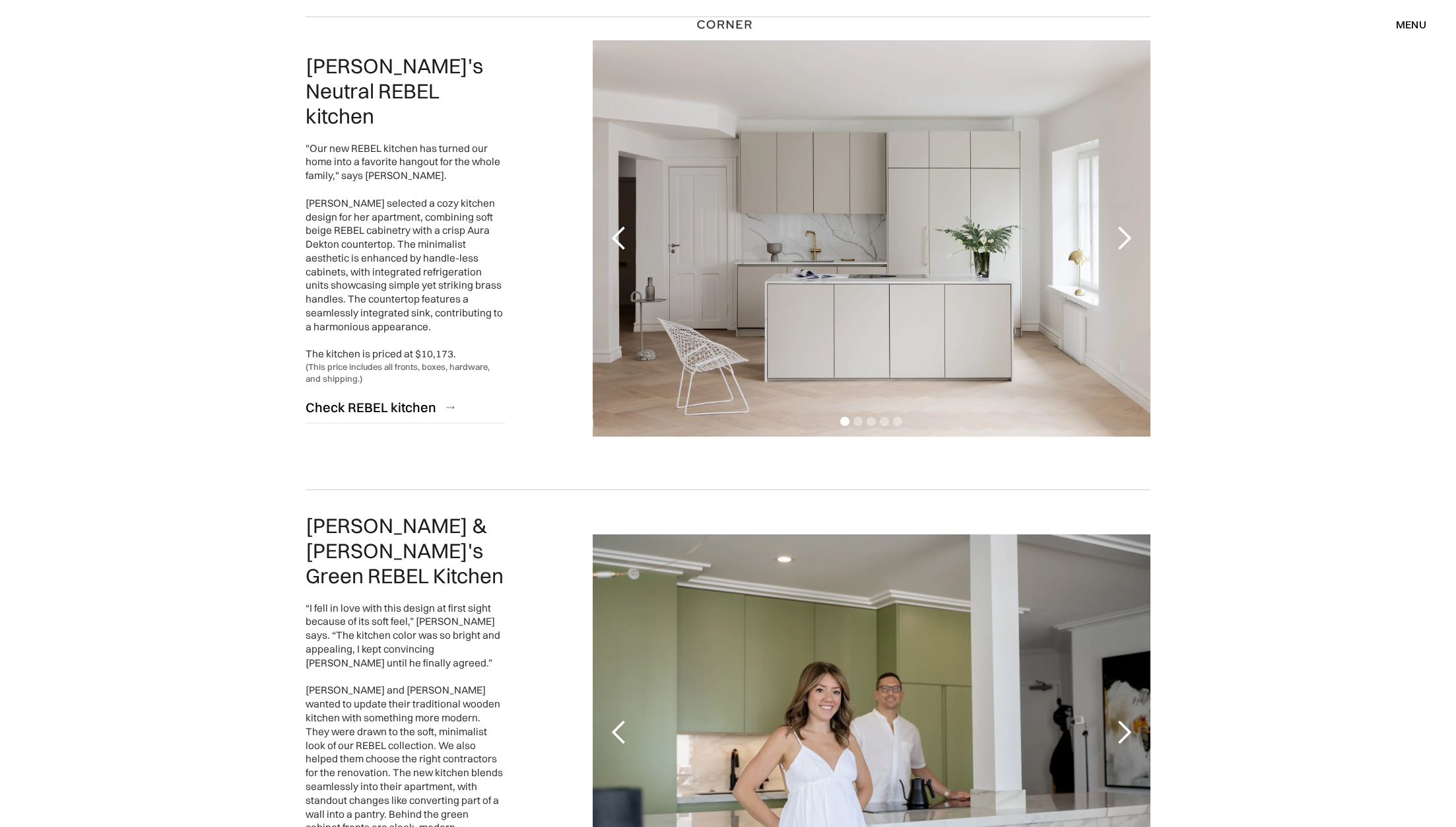
click at [1127, 239] on div "next slide" at bounding box center [1124, 238] width 27 height 27
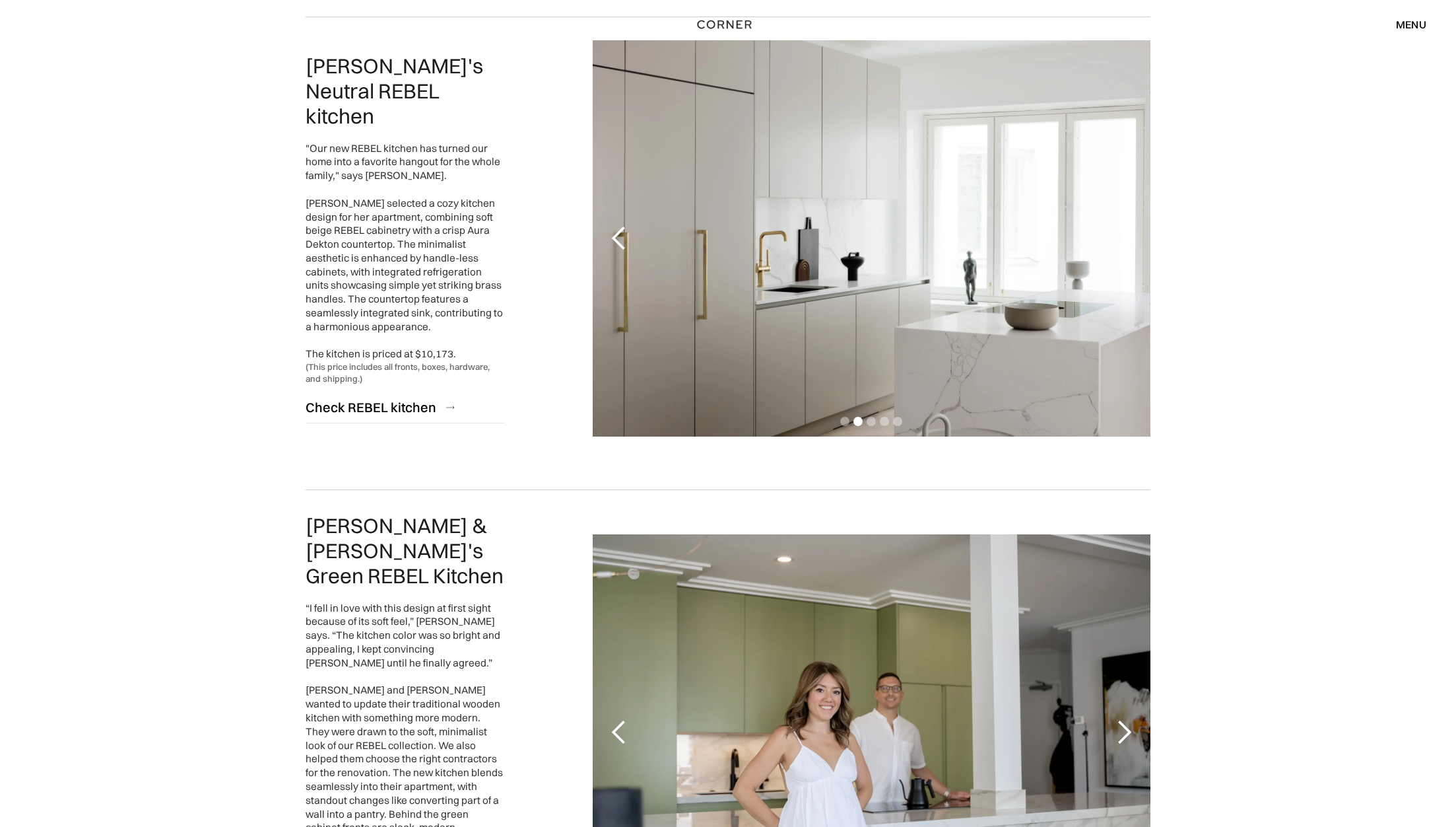
click at [1127, 239] on div "next slide" at bounding box center [1124, 238] width 27 height 27
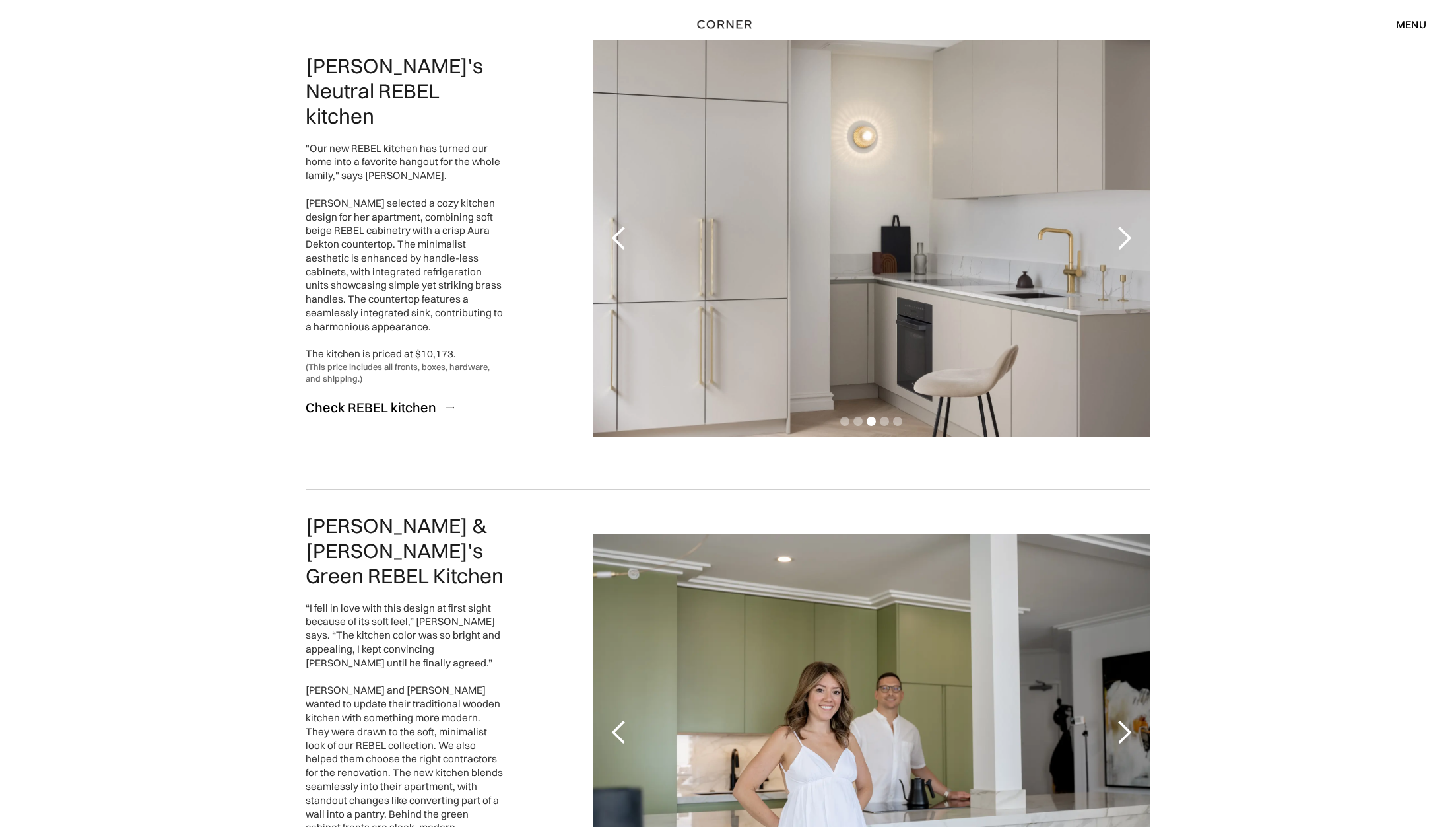
click at [1125, 242] on div "next slide" at bounding box center [1124, 238] width 27 height 27
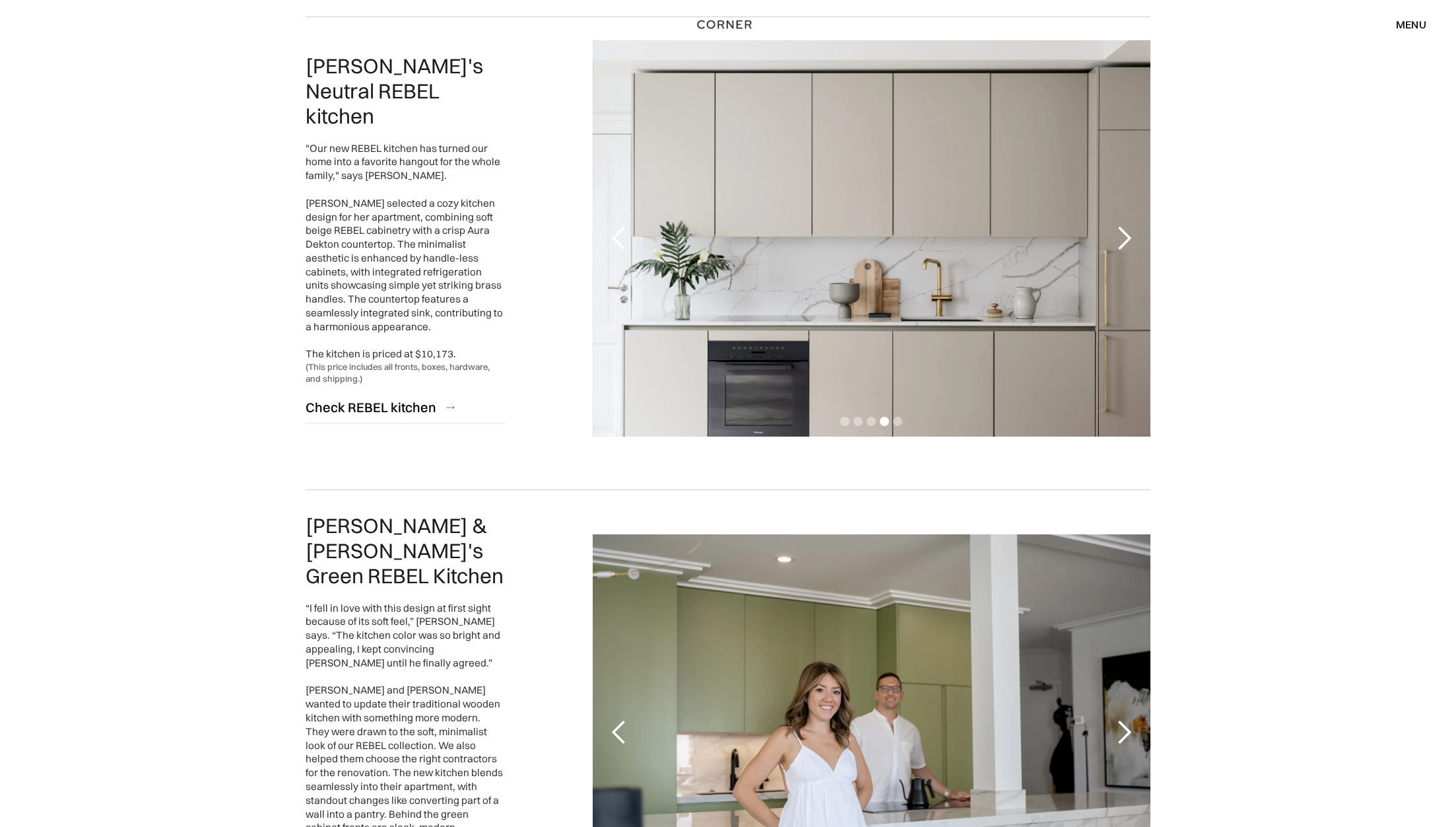
click at [1125, 242] on div "next slide" at bounding box center [1124, 238] width 27 height 27
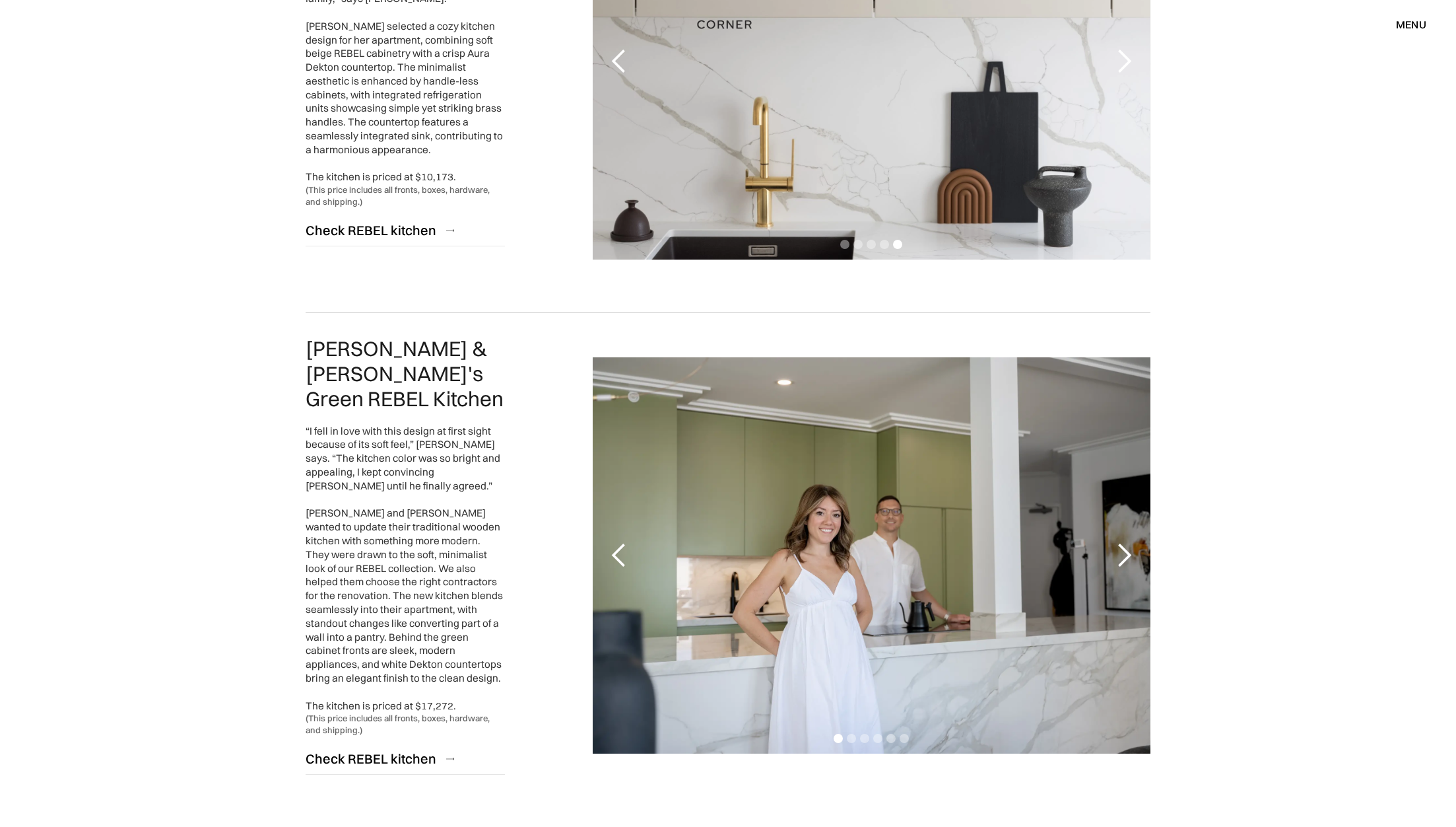
scroll to position [2239, 0]
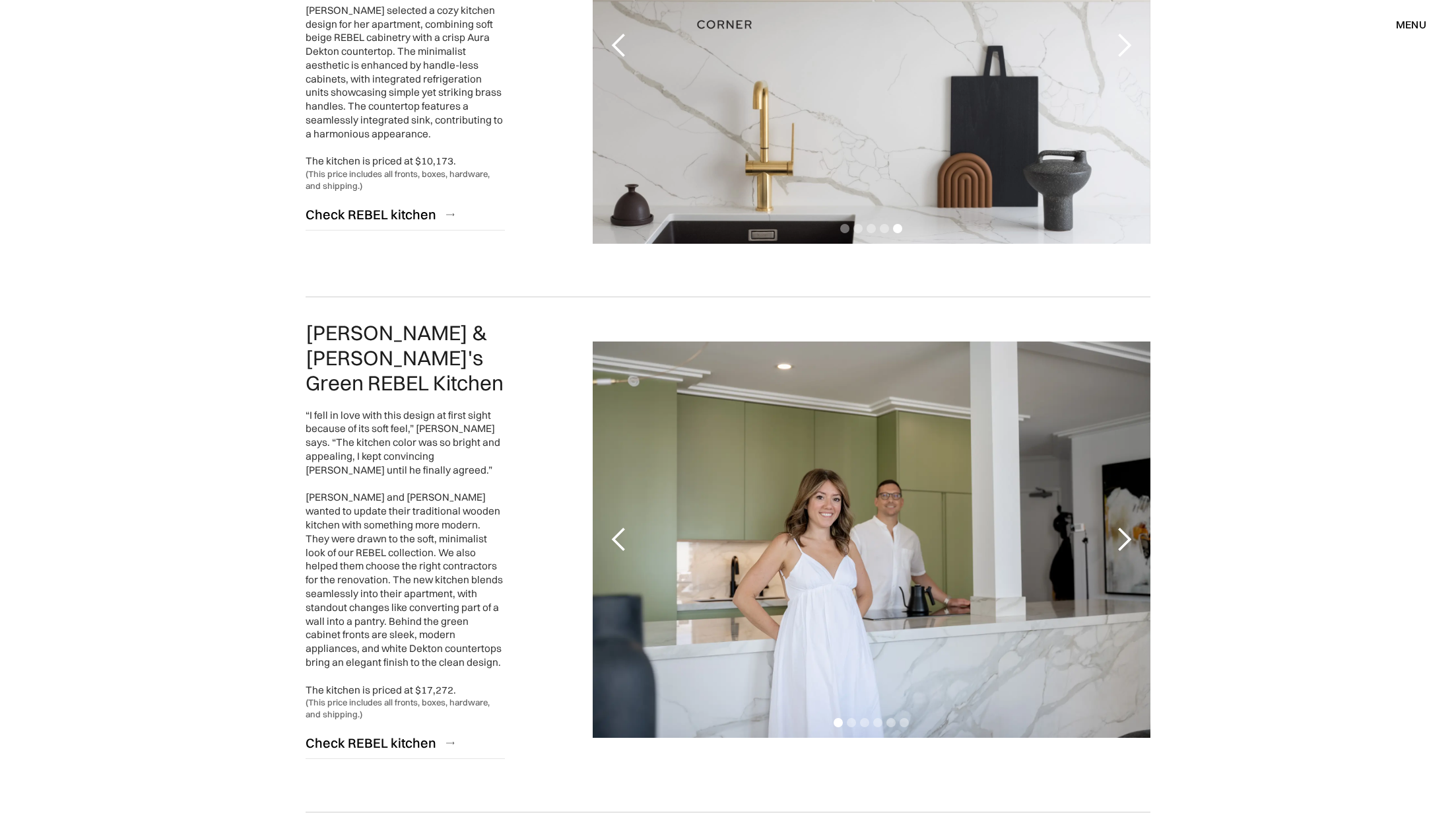
click at [1124, 527] on div "next slide" at bounding box center [1124, 540] width 27 height 27
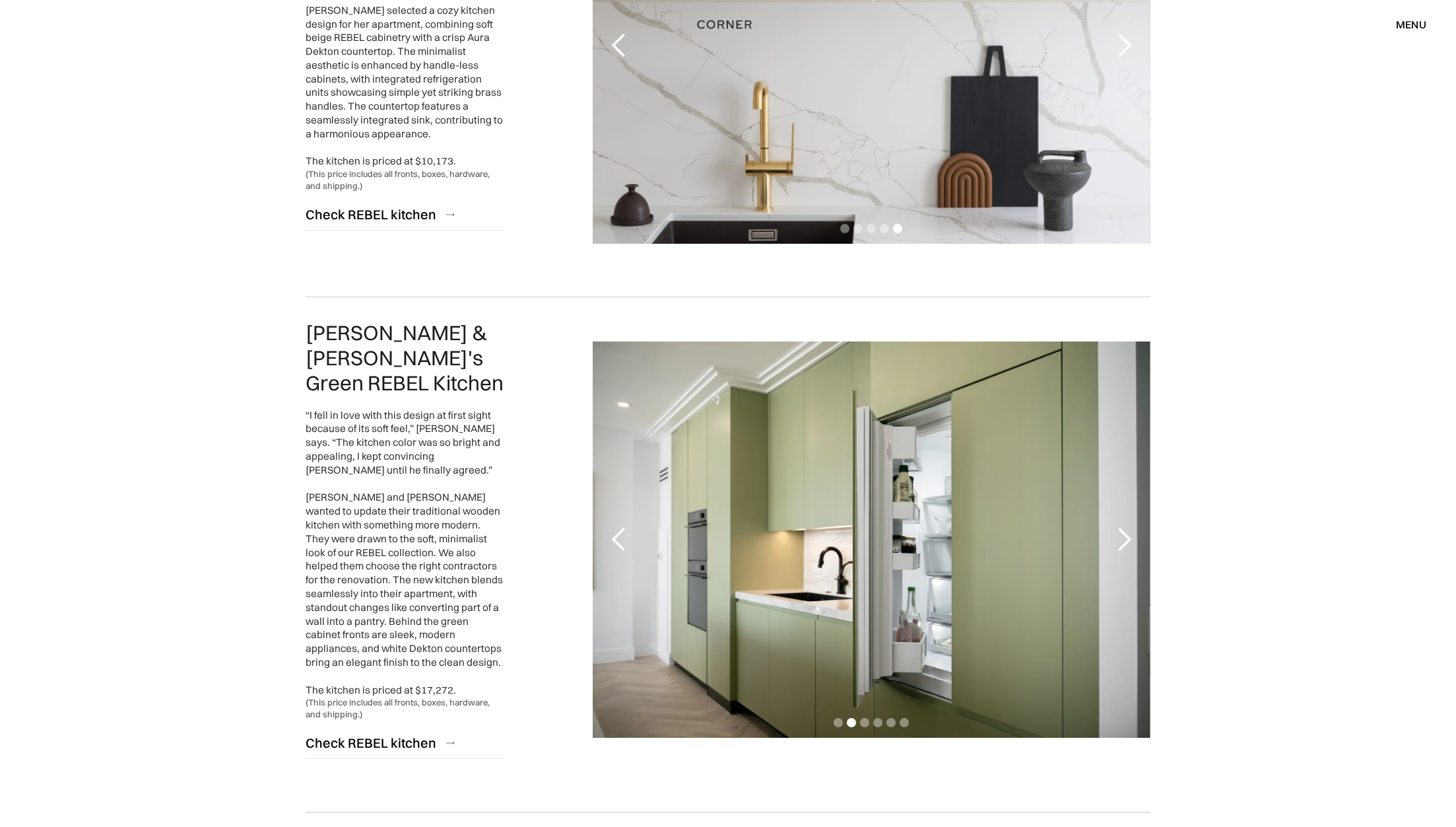
click at [1124, 527] on div "next slide" at bounding box center [1124, 540] width 27 height 27
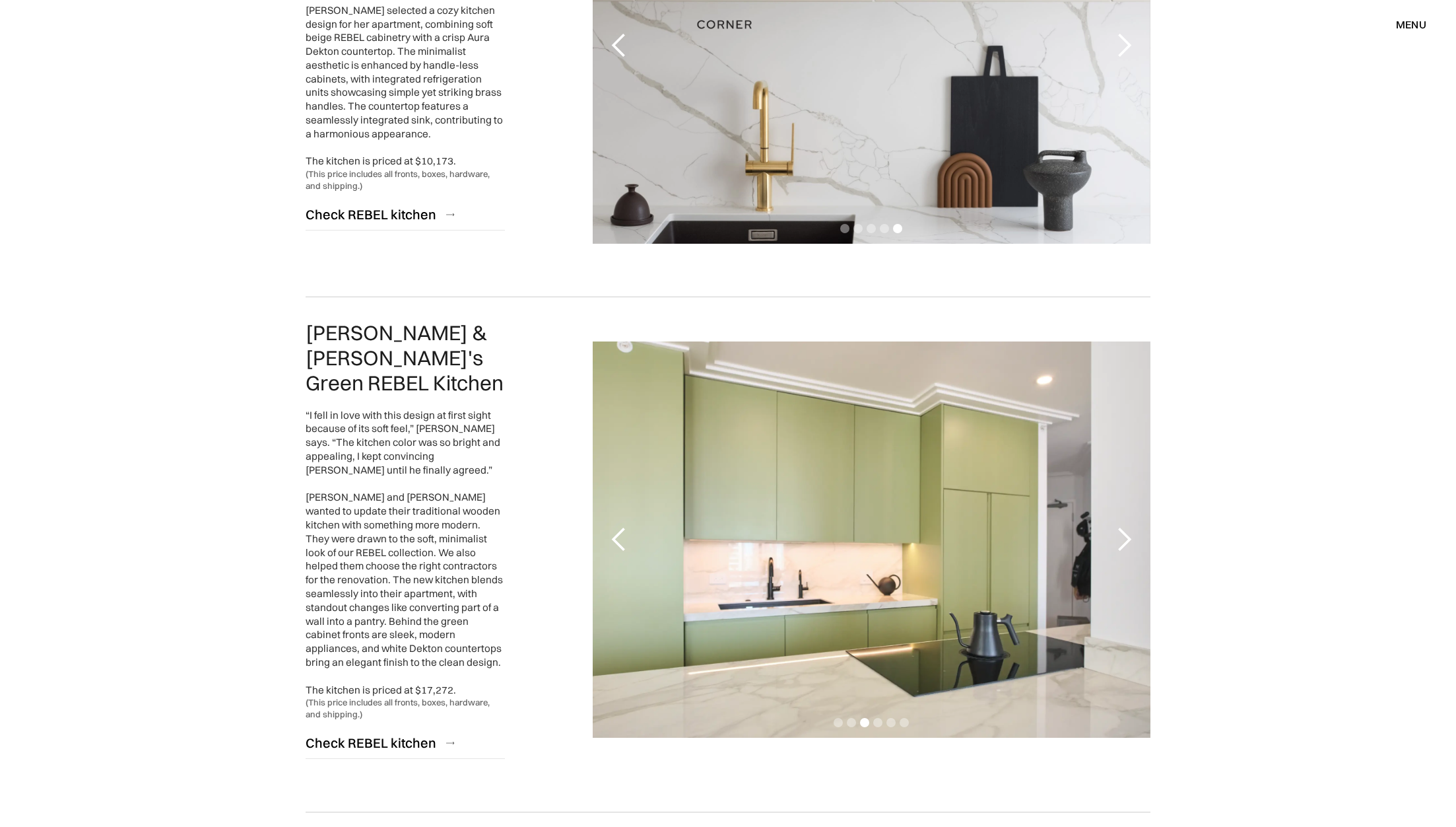
click at [1125, 527] on div "next slide" at bounding box center [1124, 540] width 27 height 27
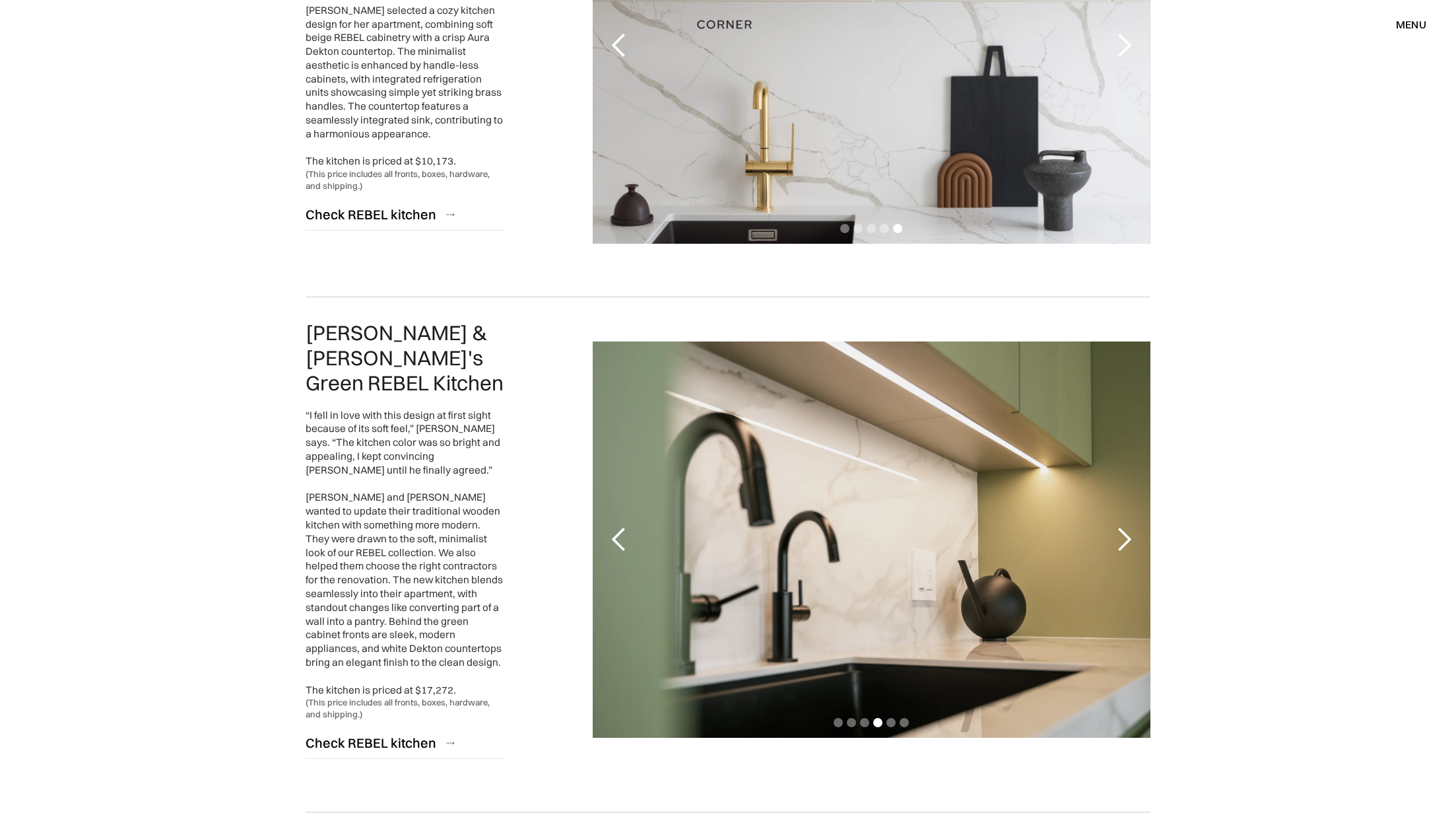
click at [1124, 527] on div "next slide" at bounding box center [1124, 540] width 27 height 27
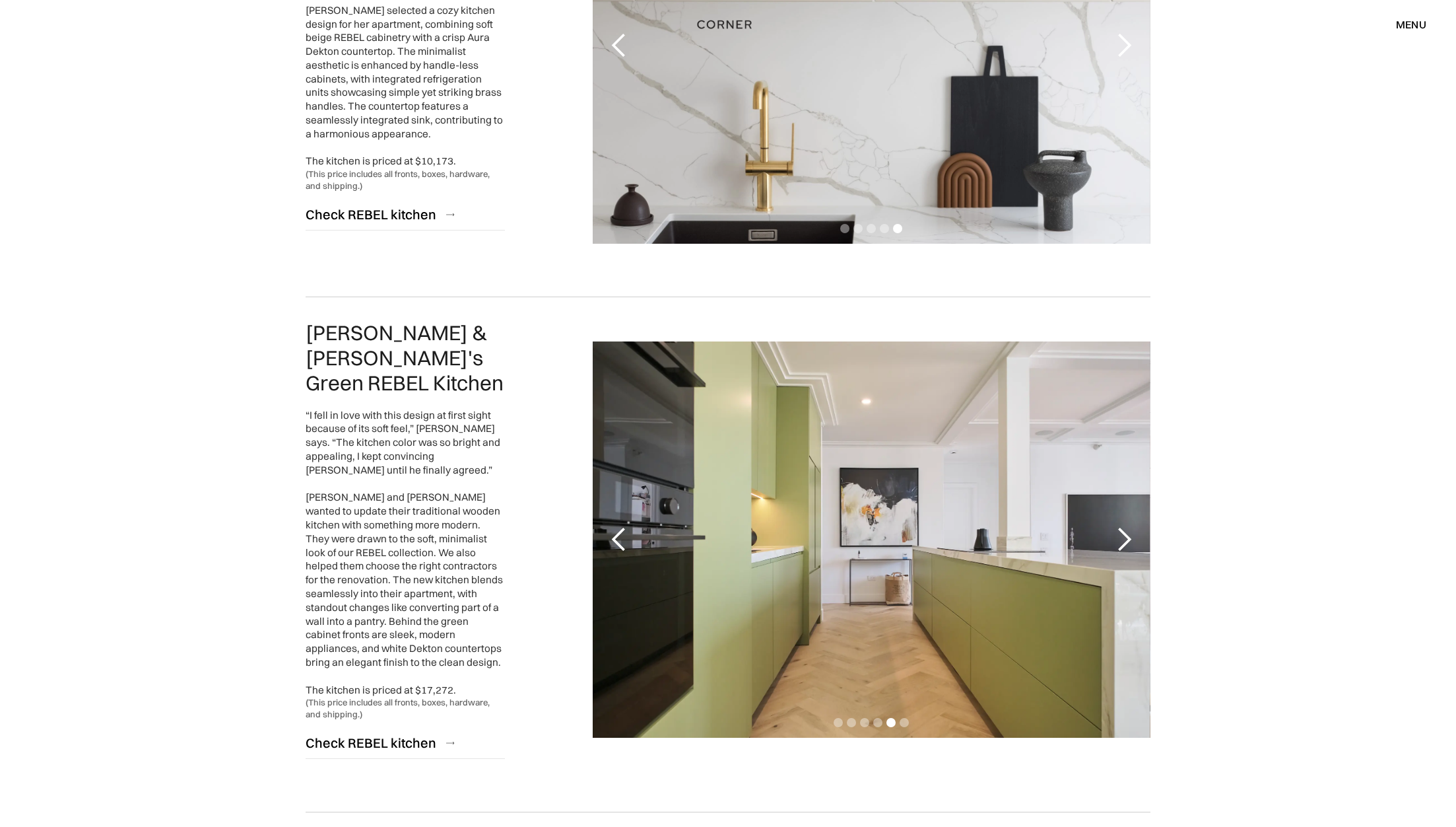
click at [1124, 527] on div "next slide" at bounding box center [1124, 540] width 27 height 27
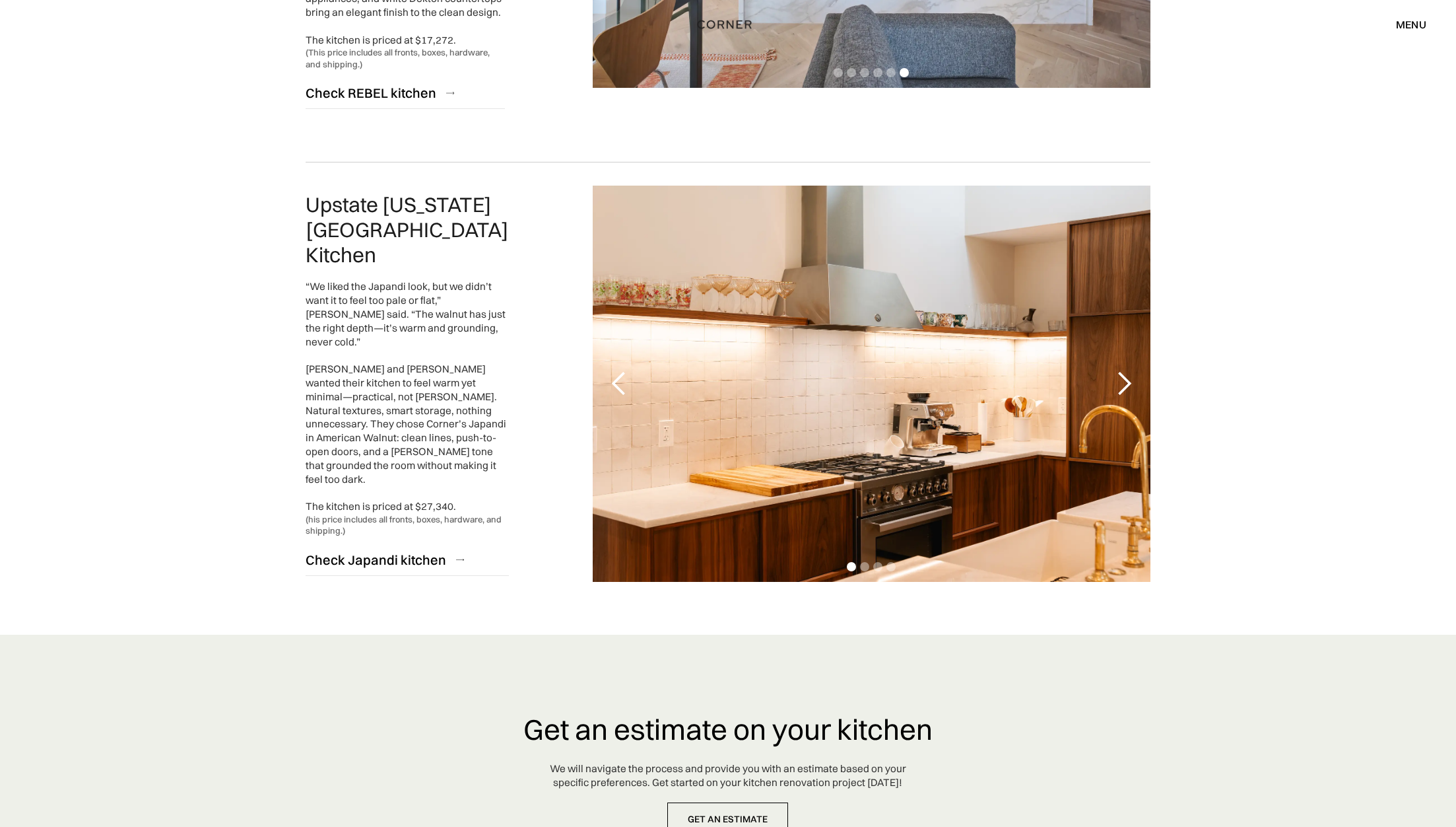
scroll to position [2927, 0]
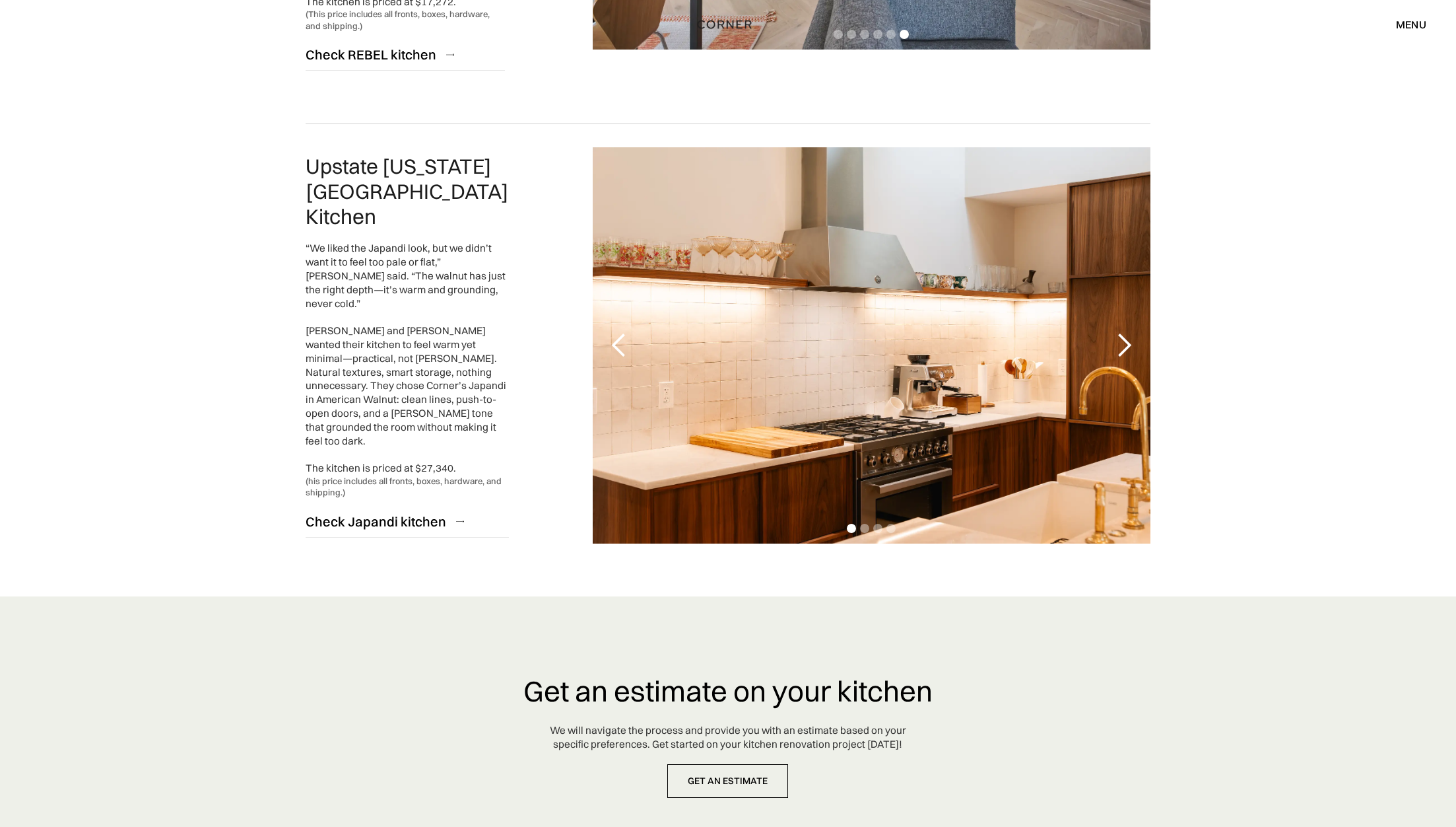
click at [1123, 332] on div "next slide" at bounding box center [1124, 345] width 27 height 27
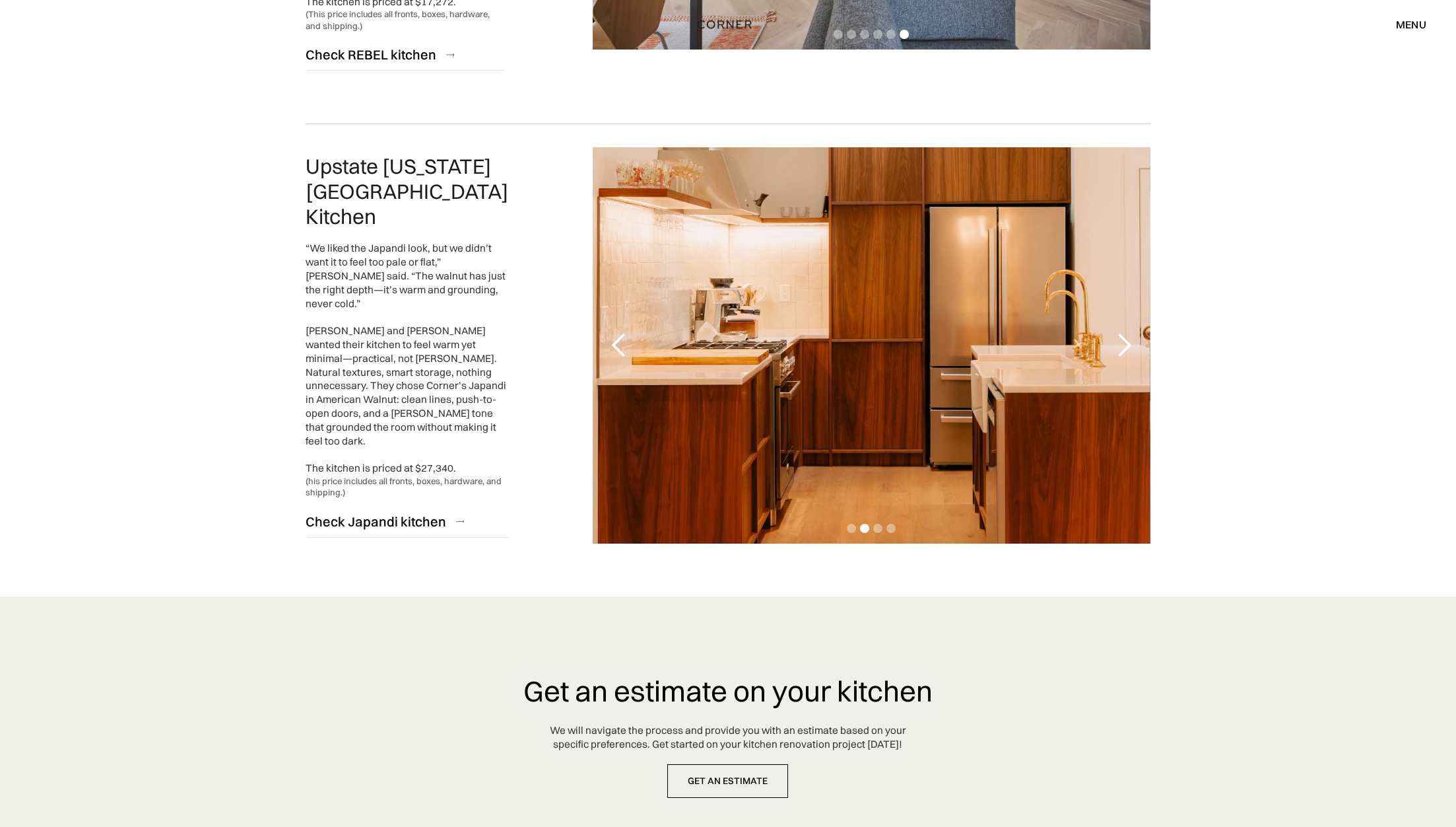
click at [1126, 332] on div "next slide" at bounding box center [1124, 345] width 27 height 27
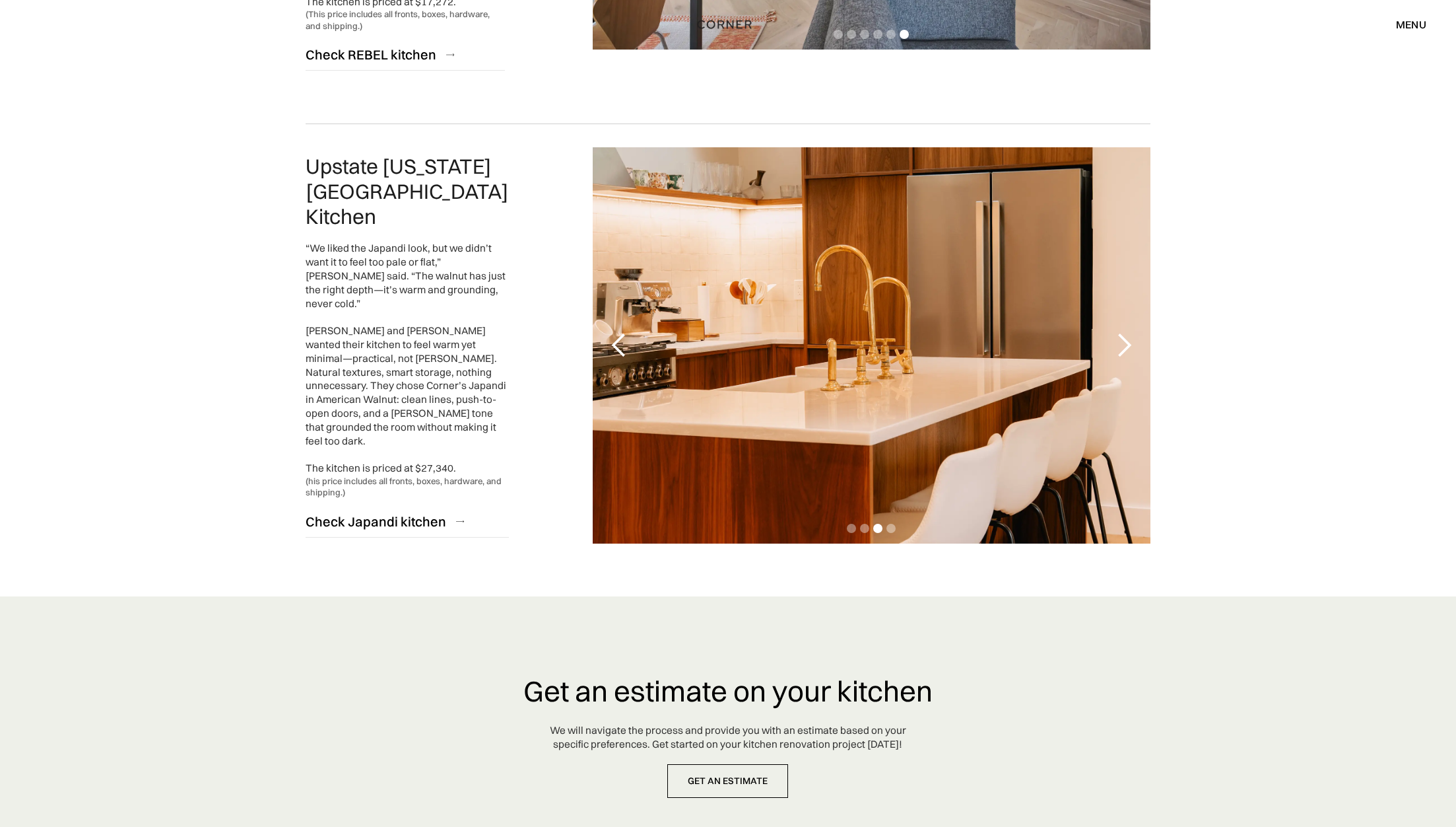
click at [1126, 332] on div "next slide" at bounding box center [1124, 345] width 27 height 27
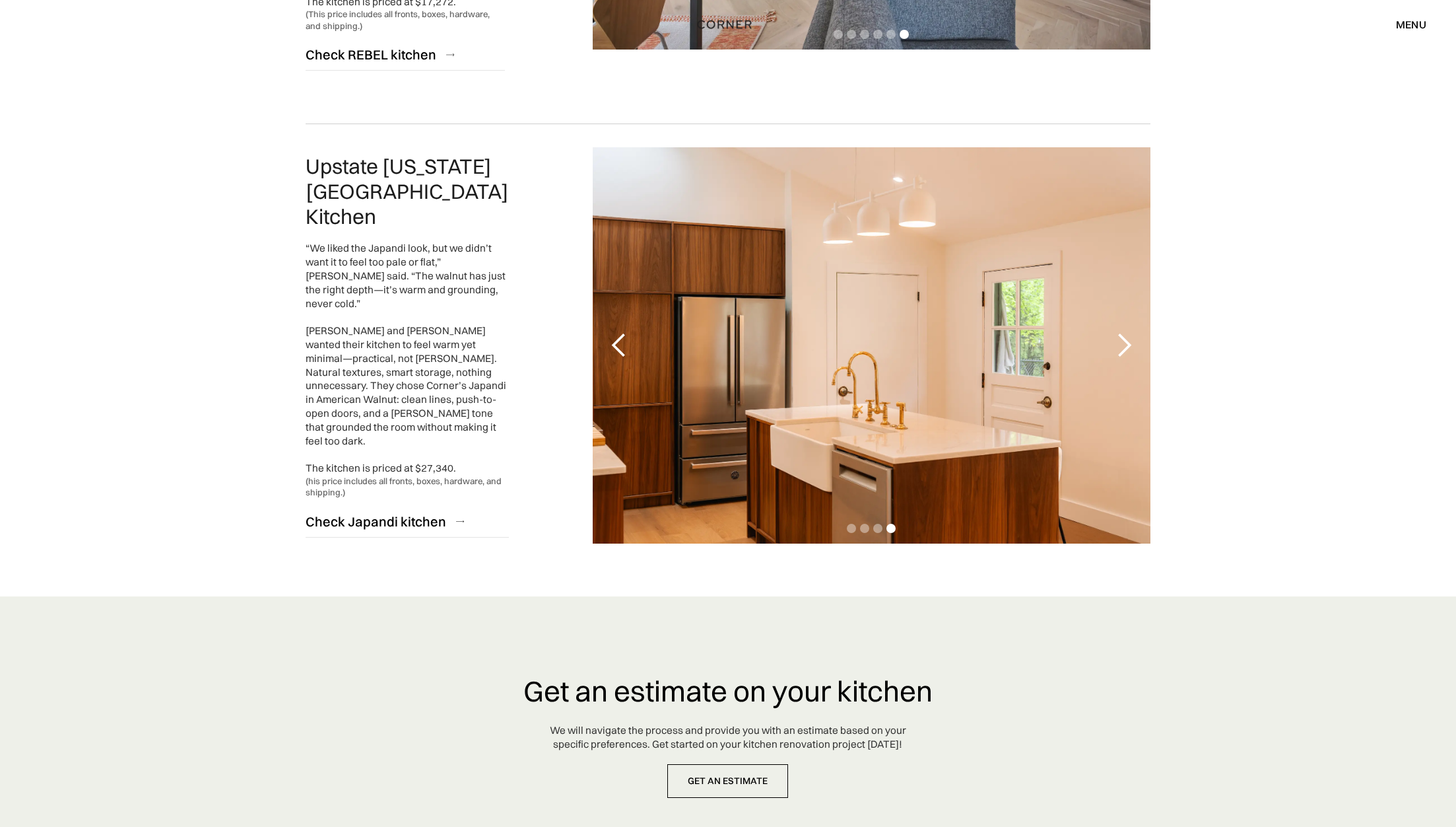
click at [1126, 332] on div "next slide" at bounding box center [1124, 345] width 27 height 27
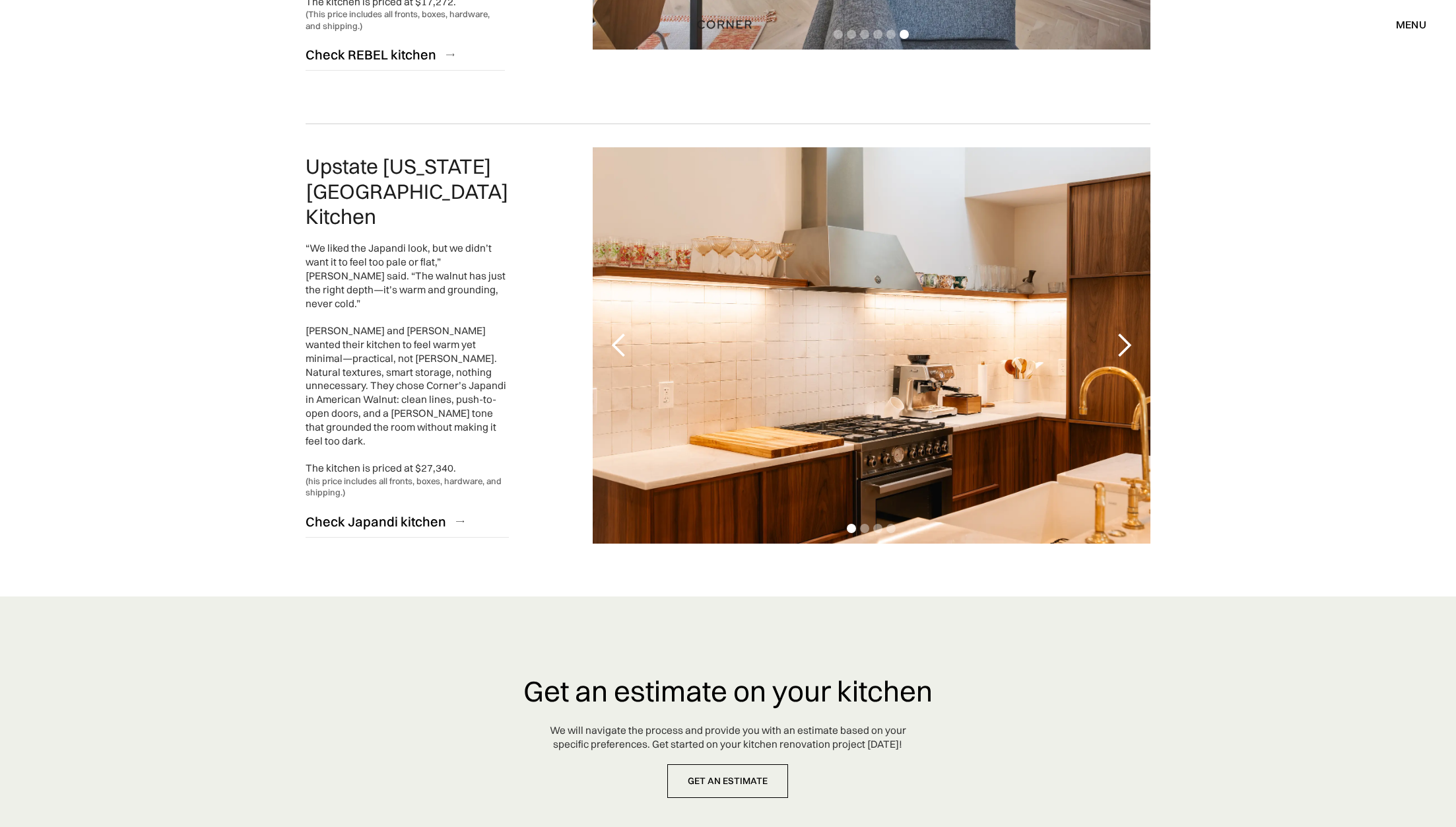
click at [1126, 332] on div "next slide" at bounding box center [1124, 345] width 27 height 27
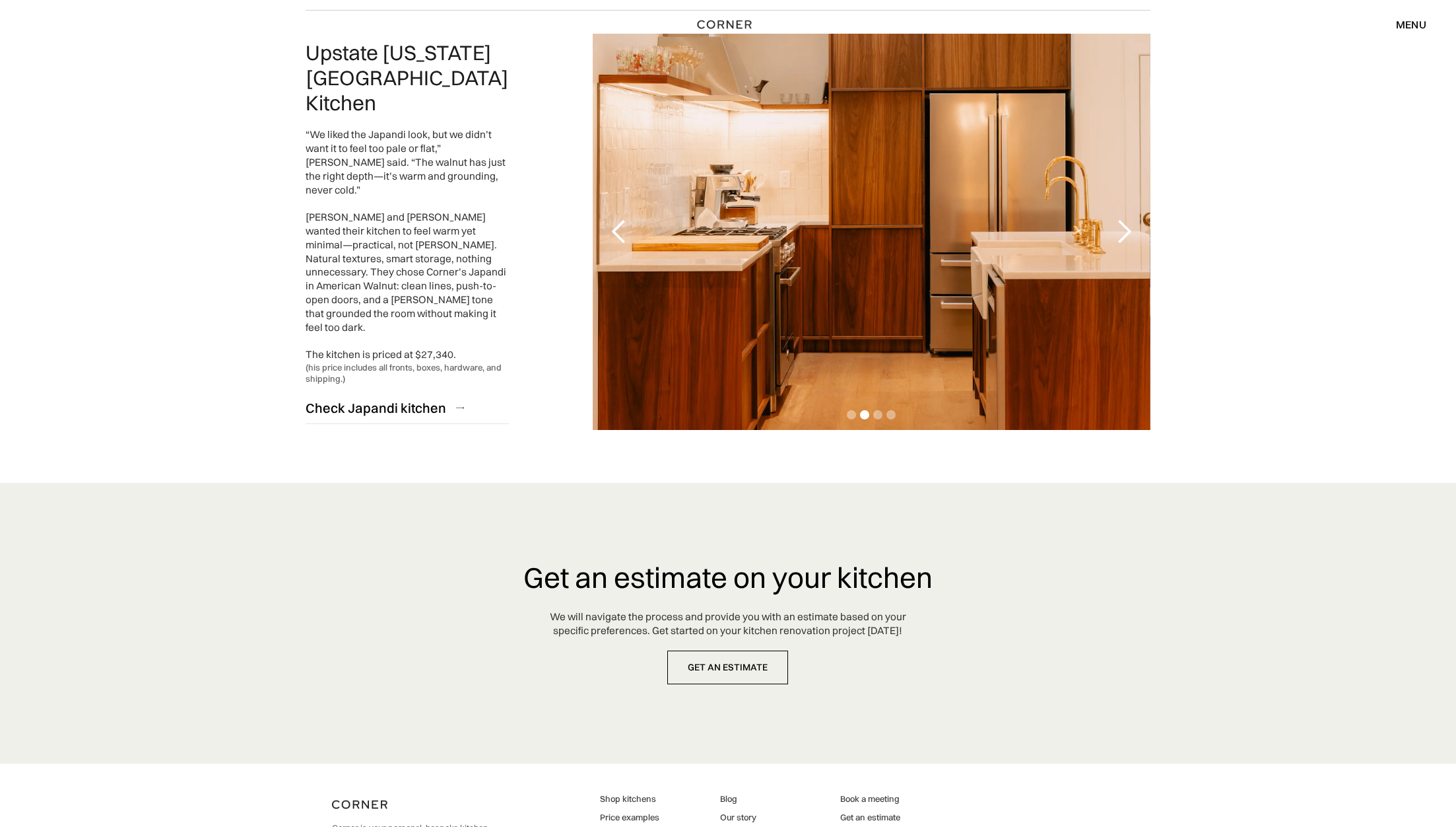
scroll to position [3148, 0]
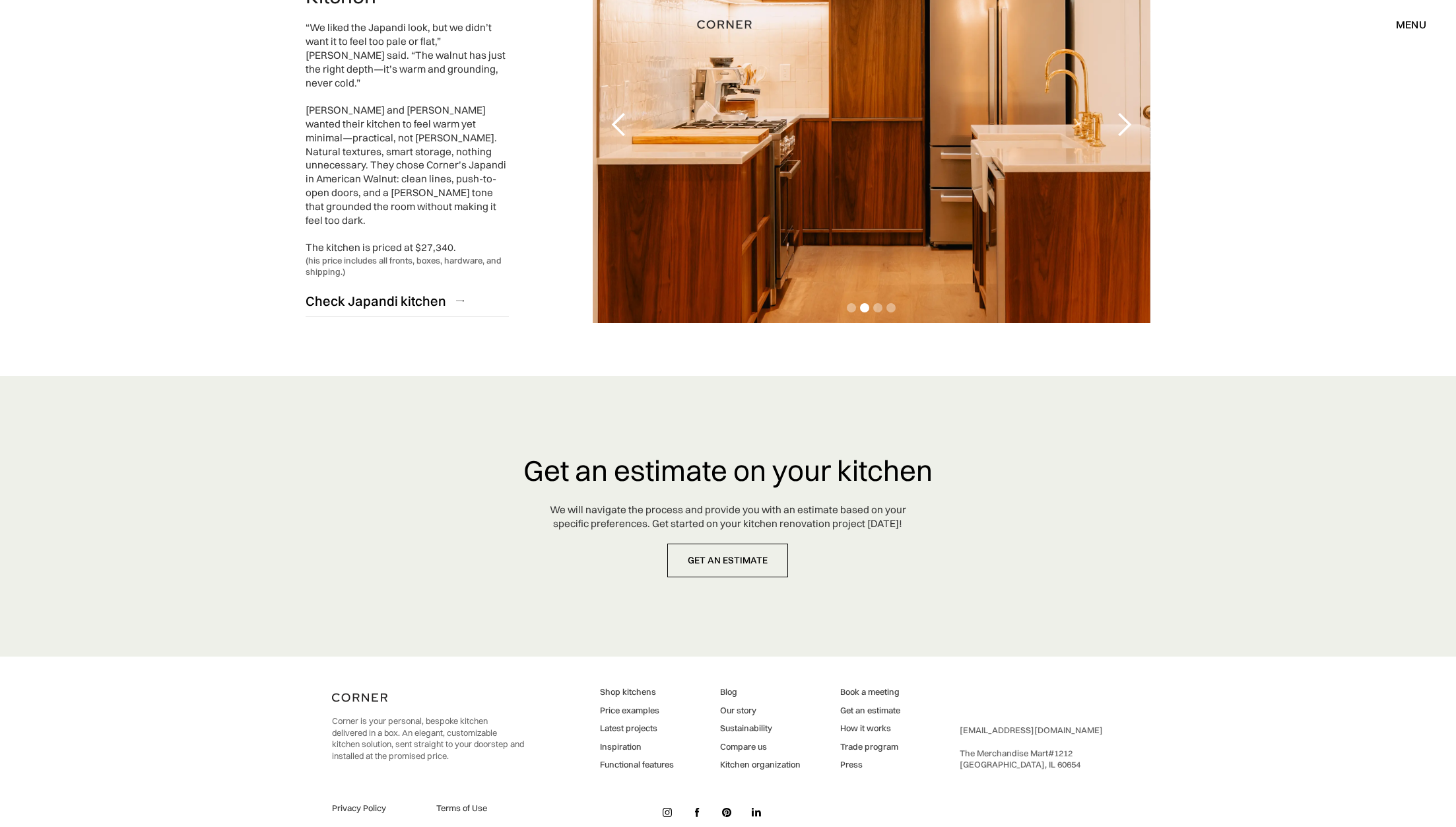
click at [759, 759] on link "Kitchen organization" at bounding box center [760, 765] width 80 height 12
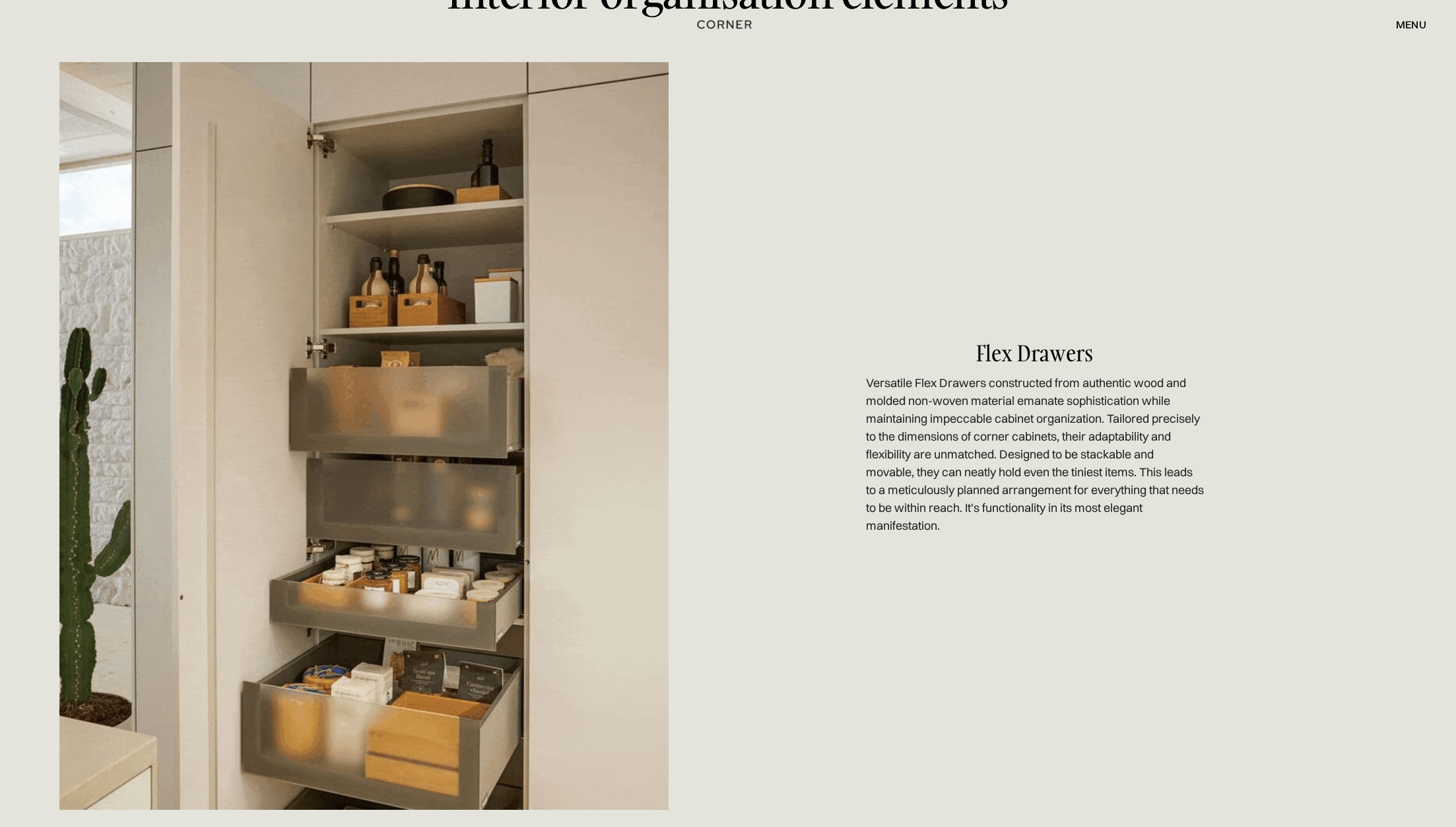
scroll to position [1042, 0]
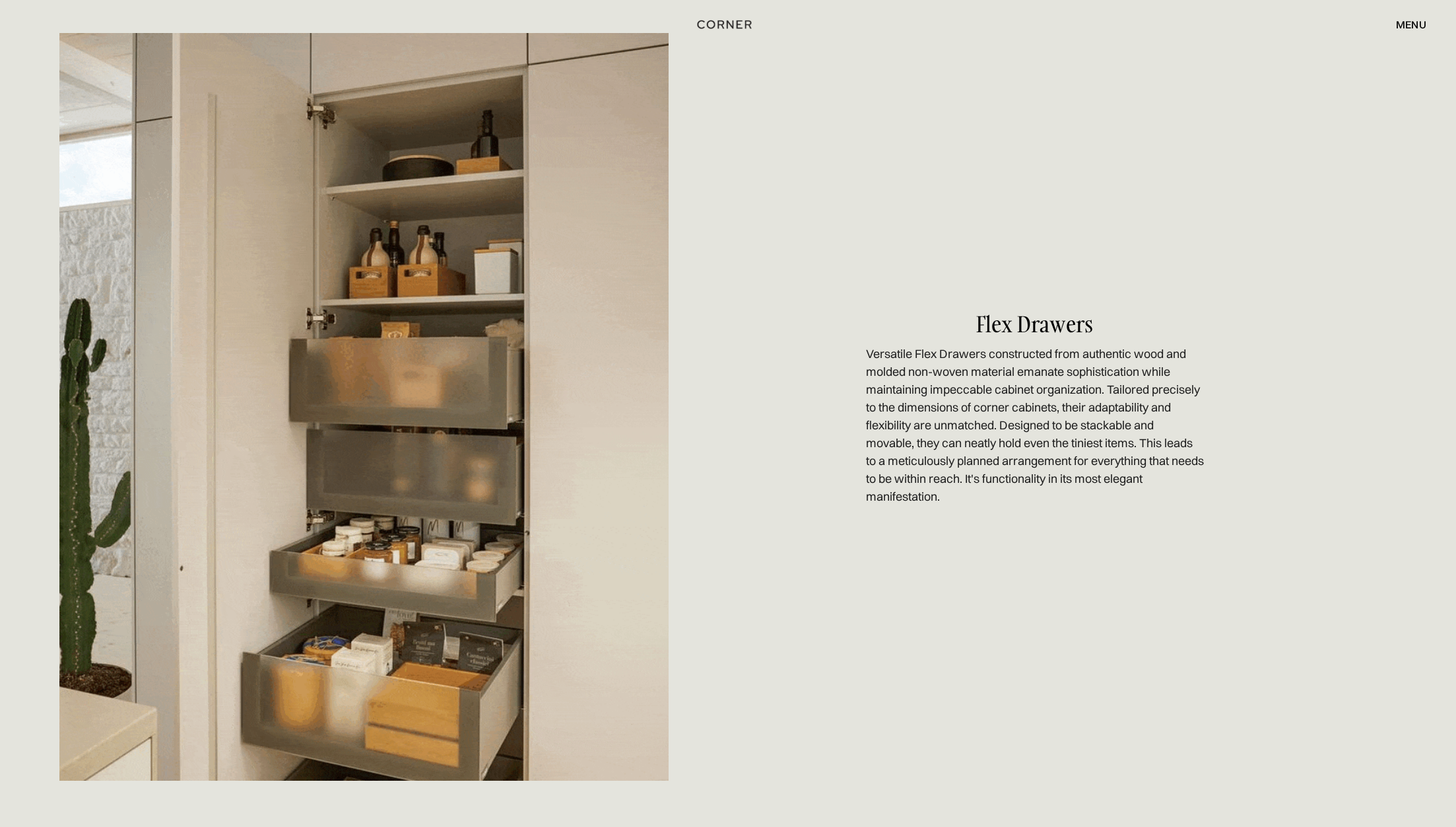
click at [380, 442] on img at bounding box center [364, 407] width 609 height 747
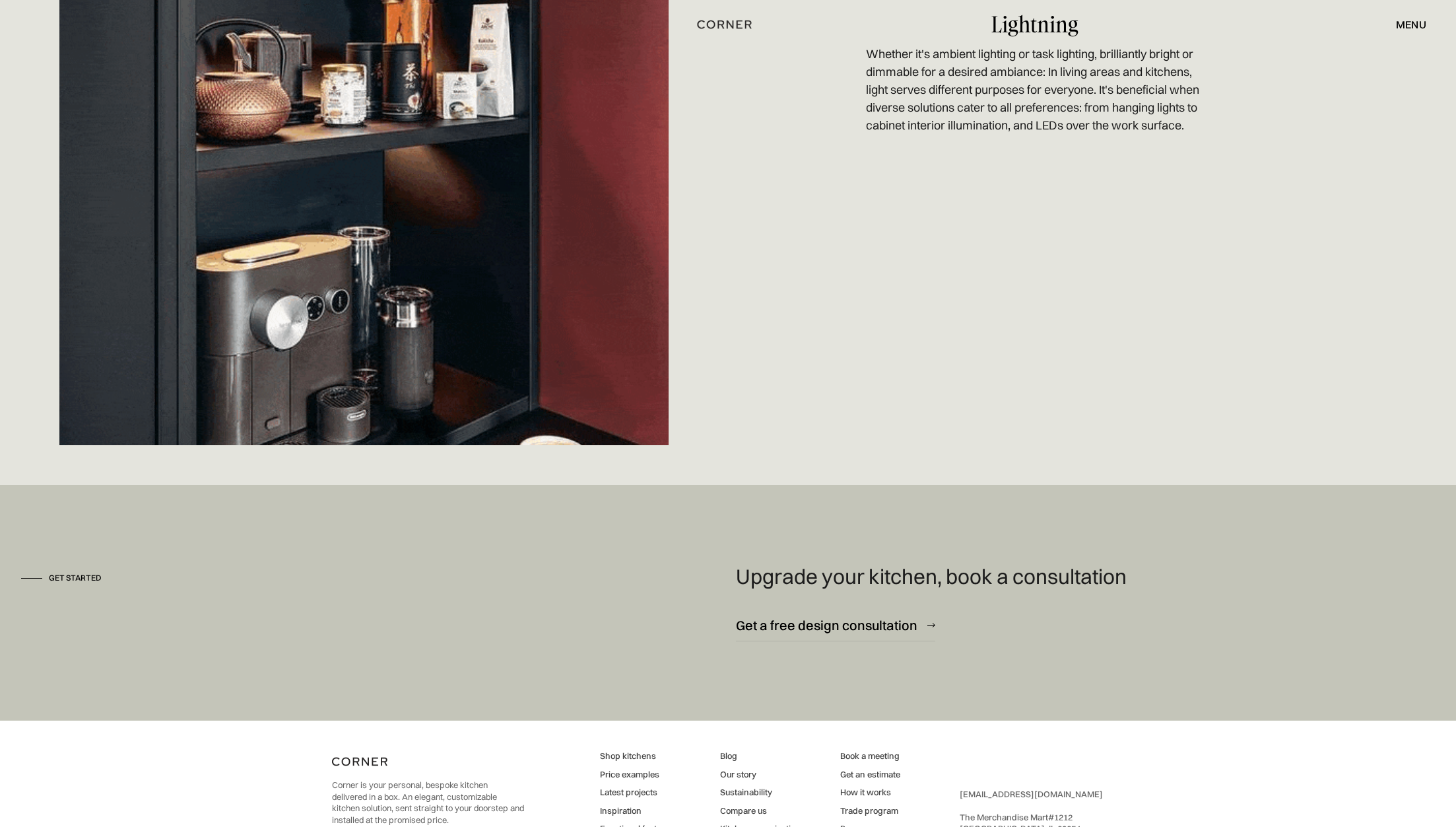
scroll to position [5190, 0]
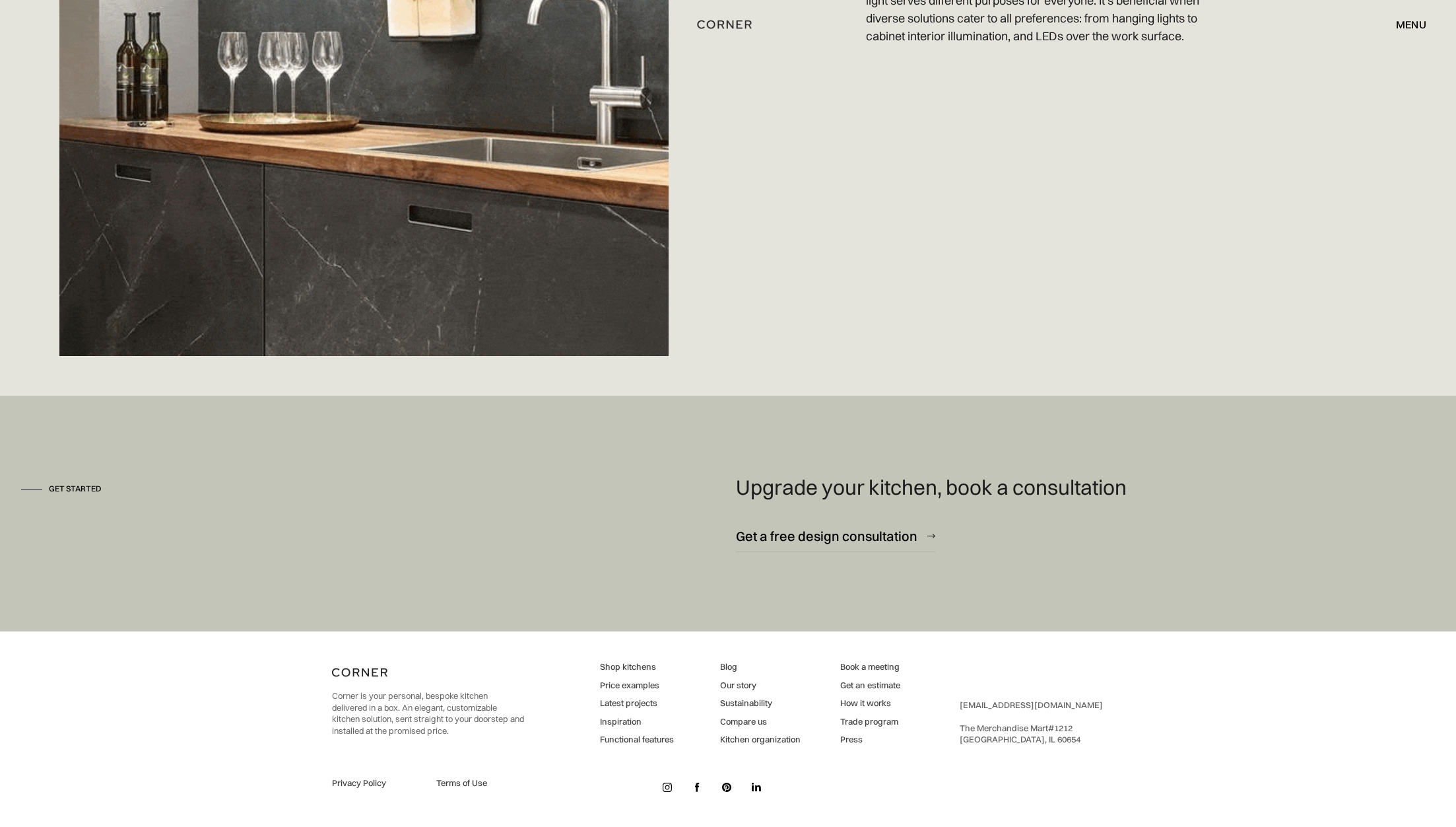
click at [731, 682] on link "Our story" at bounding box center [760, 685] width 80 height 12
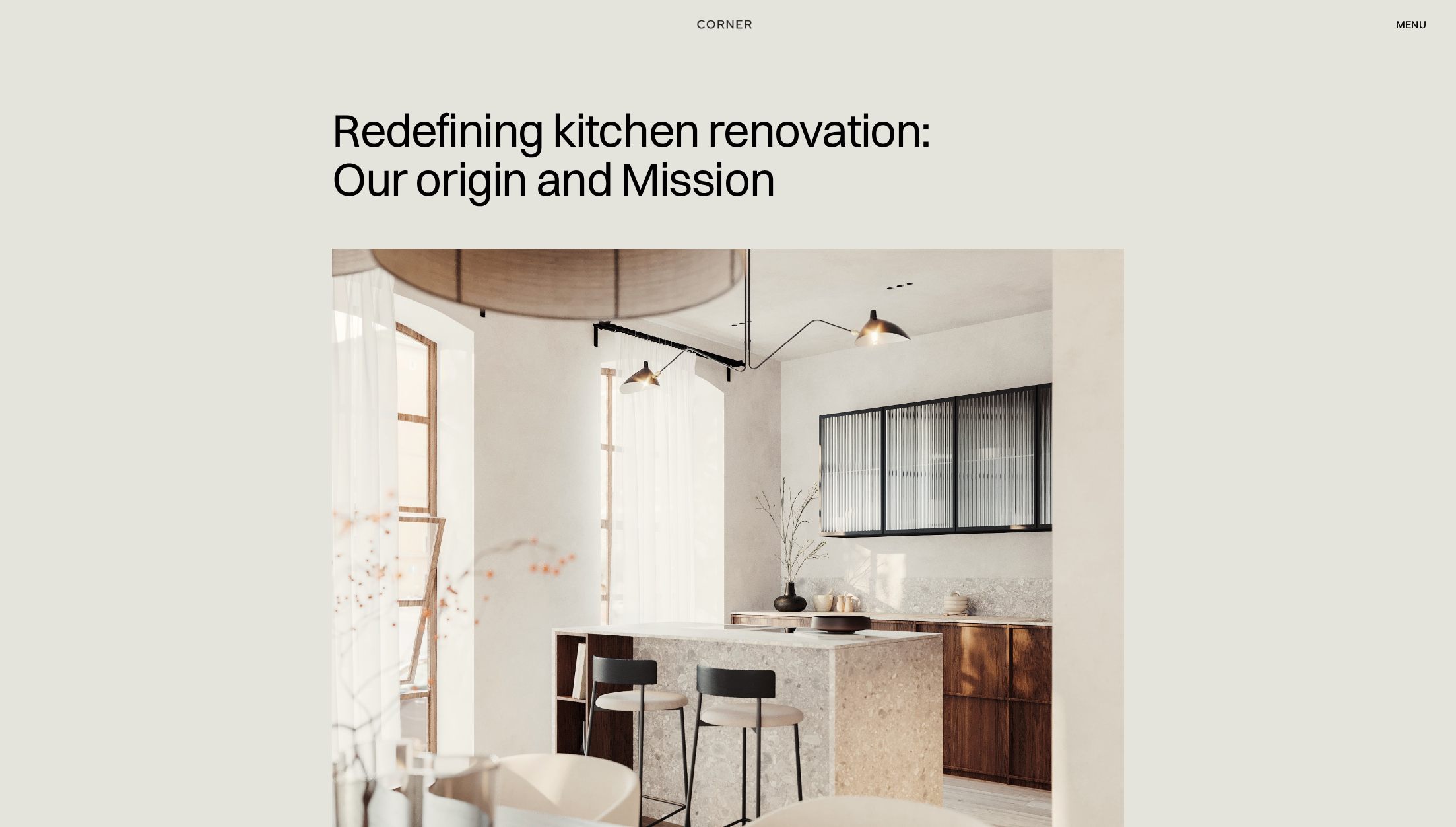
click at [731, 682] on img at bounding box center [728, 579] width 792 height 662
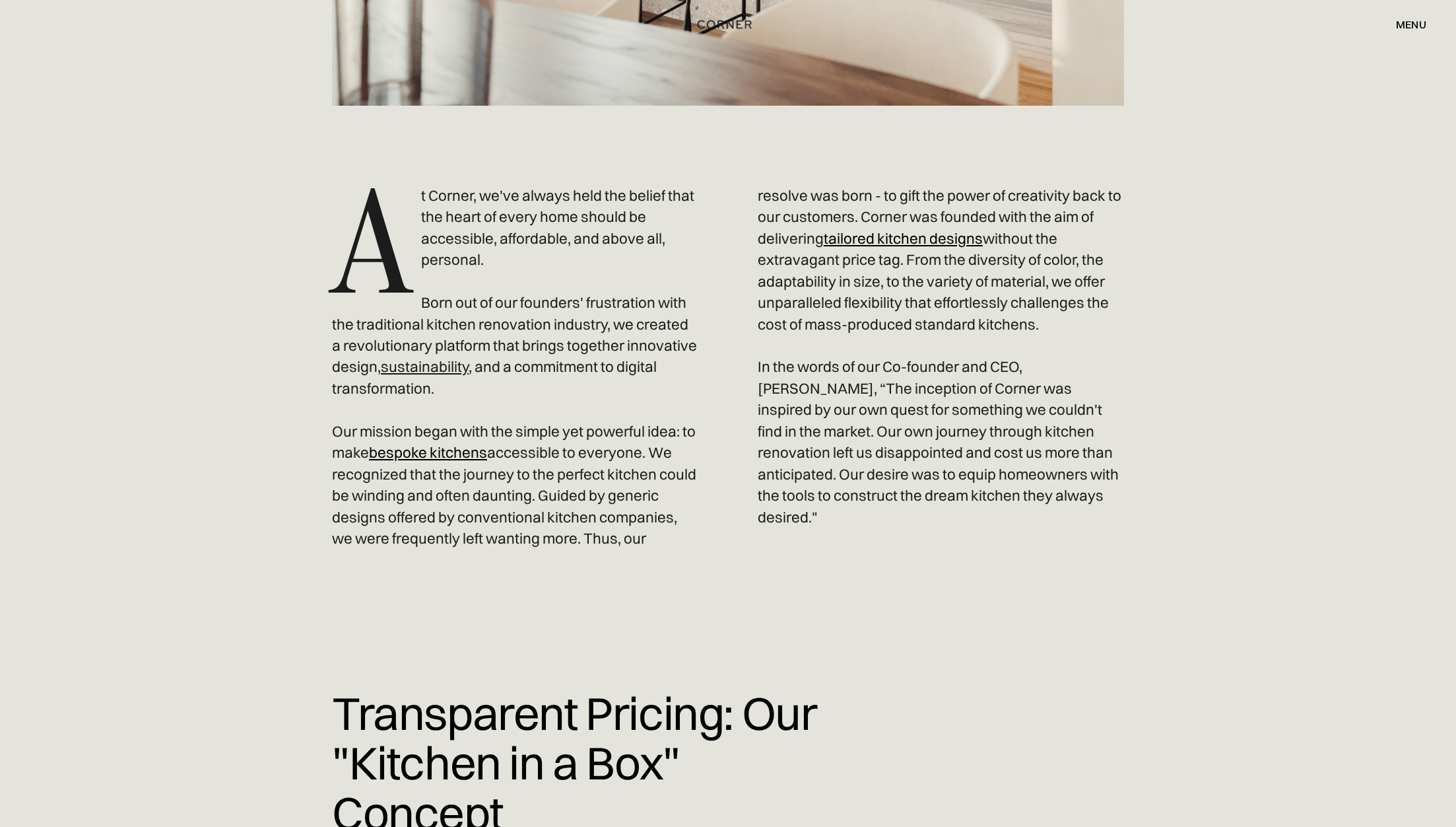
scroll to position [3749, 0]
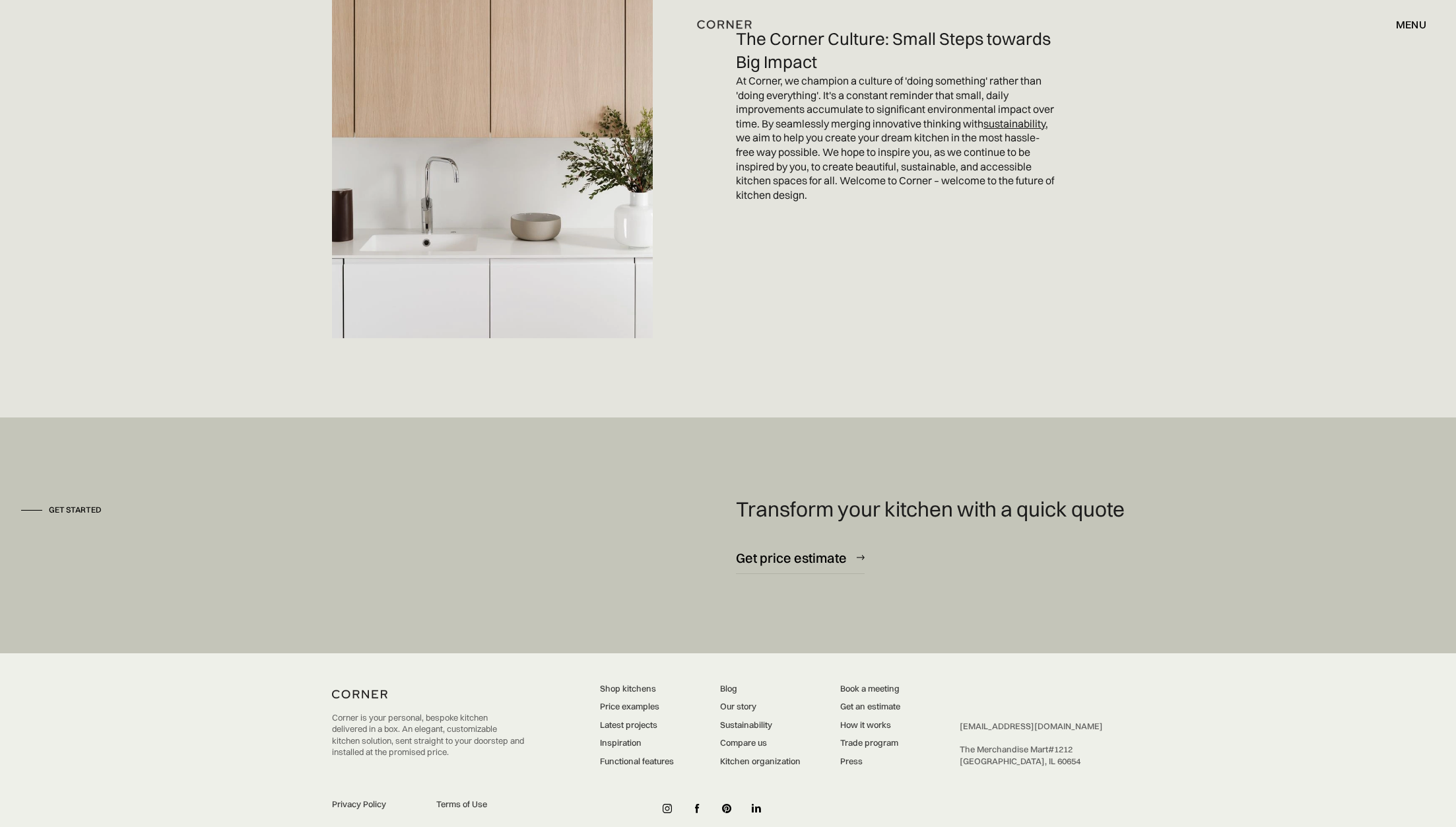
click at [727, 804] on img at bounding box center [727, 808] width 9 height 9
